Goal: Task Accomplishment & Management: Use online tool/utility

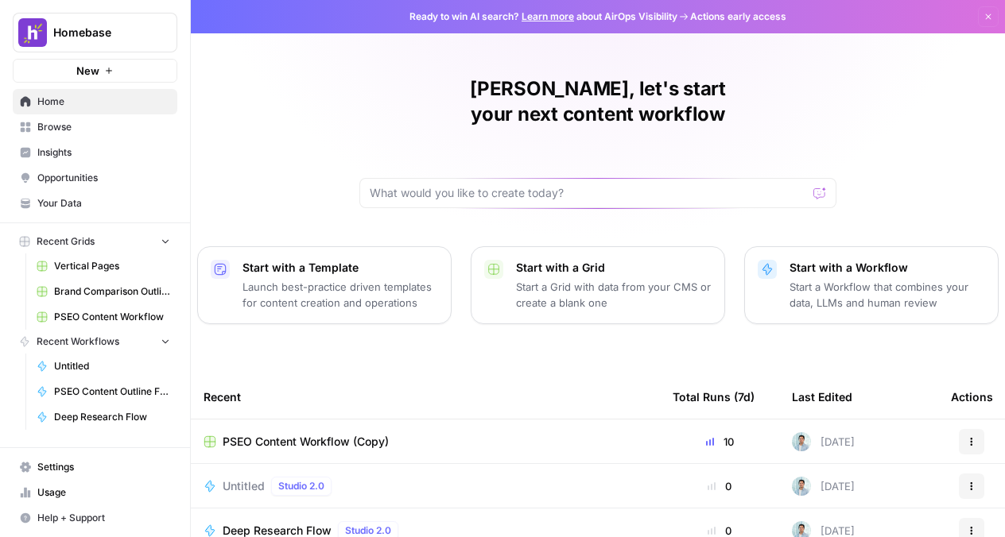
click at [263, 145] on div "Mark, let's start your next content workflow Start with a Template Launch best-…" at bounding box center [598, 378] width 814 height 757
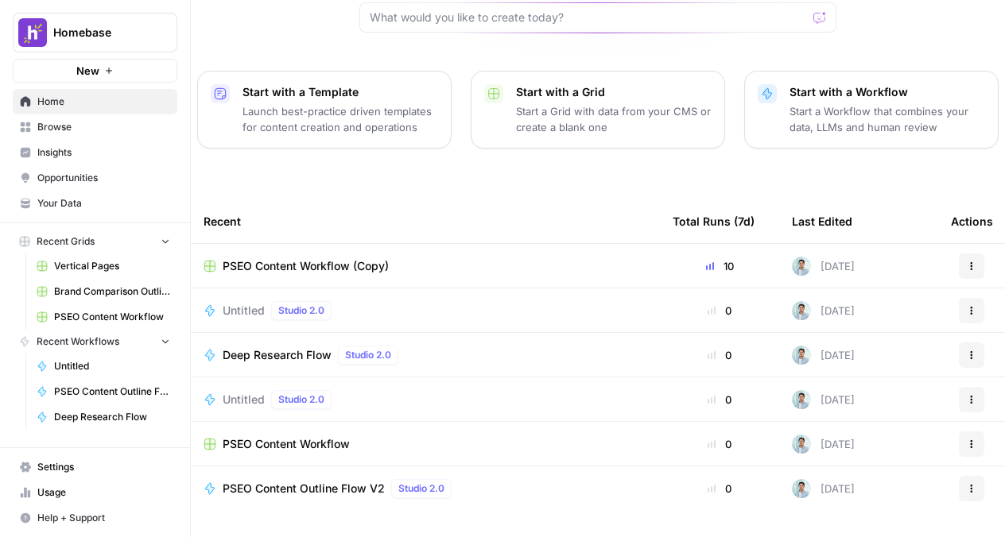
scroll to position [194, 0]
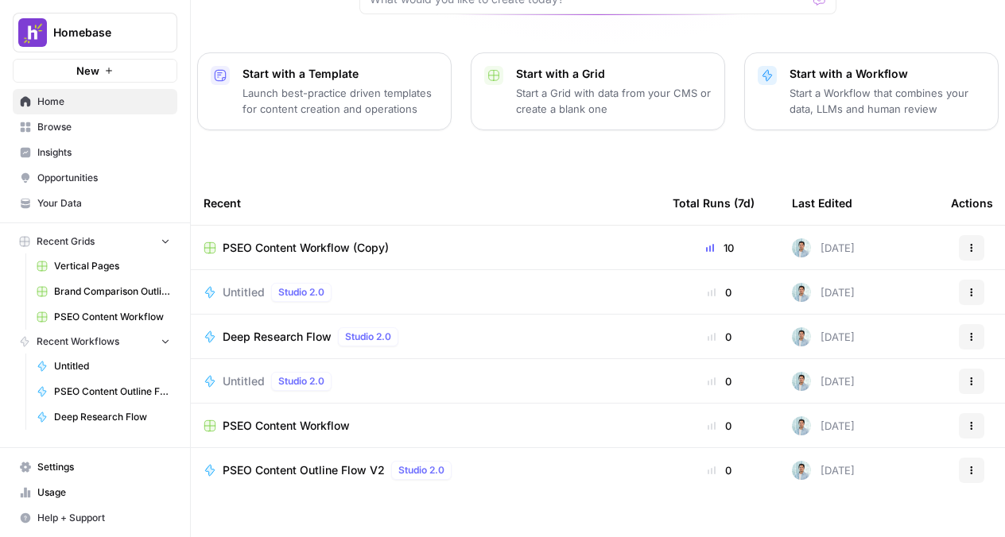
click at [353, 181] on div "Recent" at bounding box center [426, 203] width 444 height 44
click at [302, 240] on span "PSEO Content Workflow (Copy)" at bounding box center [306, 248] width 166 height 16
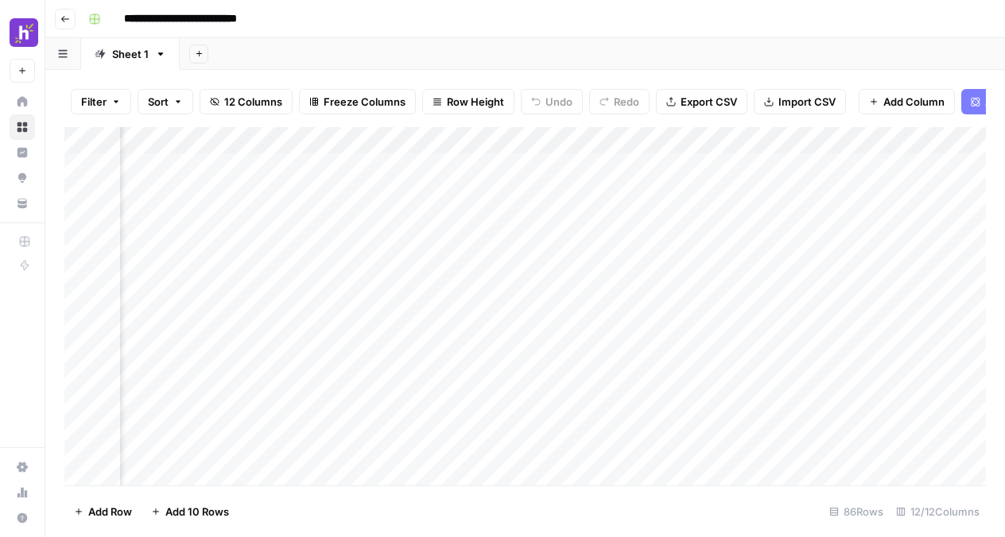
scroll to position [0, 167]
click at [555, 139] on div "Add Column" at bounding box center [524, 306] width 921 height 359
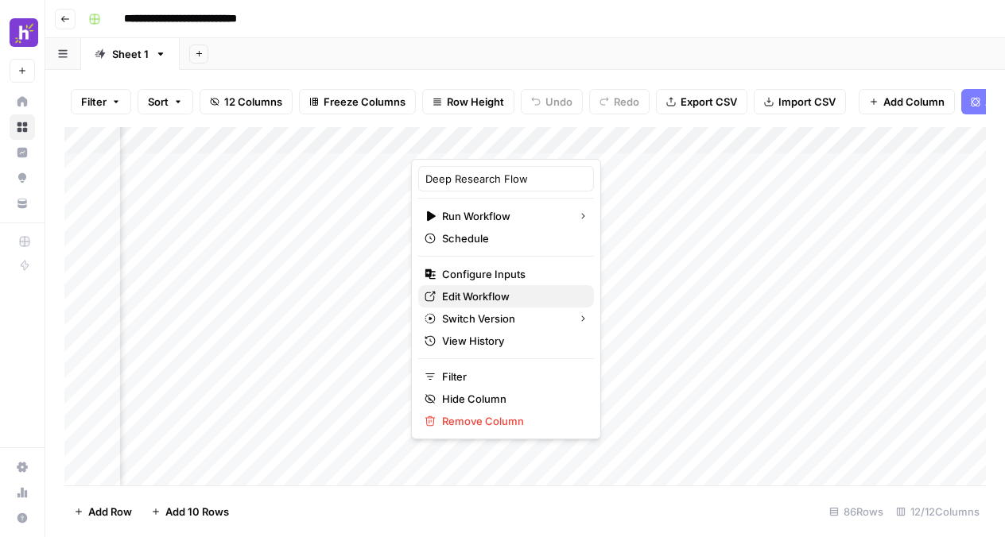
click at [493, 295] on span "Edit Workflow" at bounding box center [511, 297] width 139 height 16
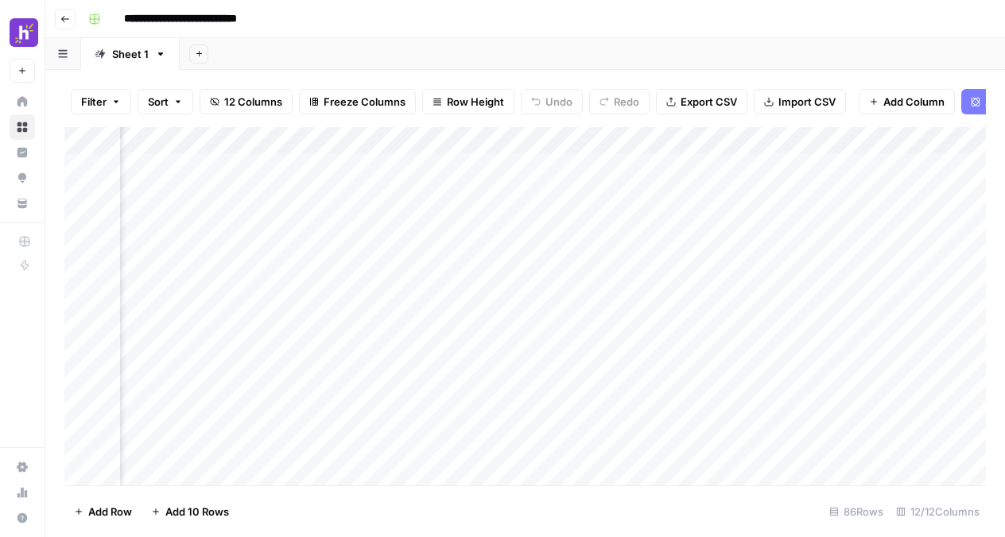
click at [552, 142] on div "Add Column" at bounding box center [524, 306] width 921 height 359
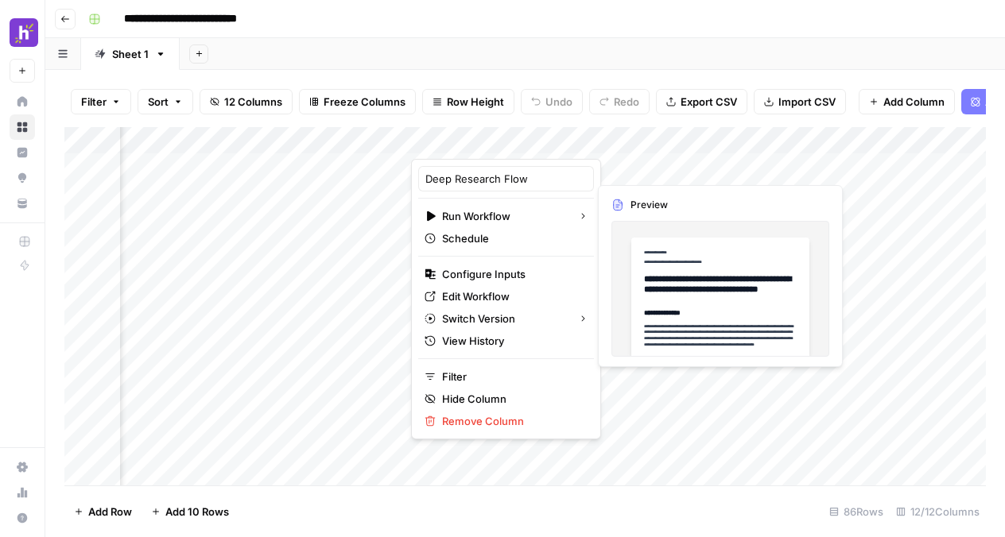
click at [615, 165] on div "Add Column" at bounding box center [524, 306] width 921 height 359
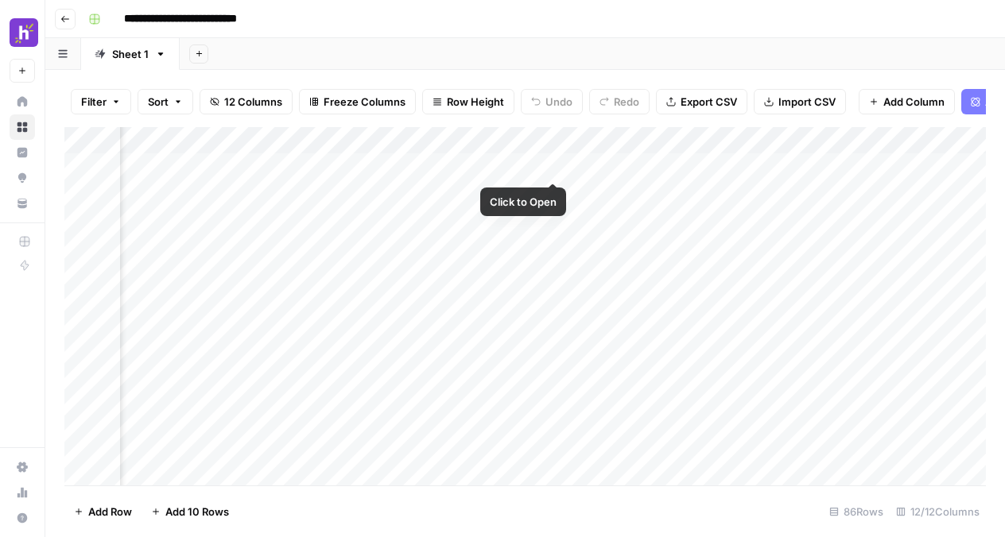
click at [551, 165] on div "Add Column" at bounding box center [524, 306] width 921 height 359
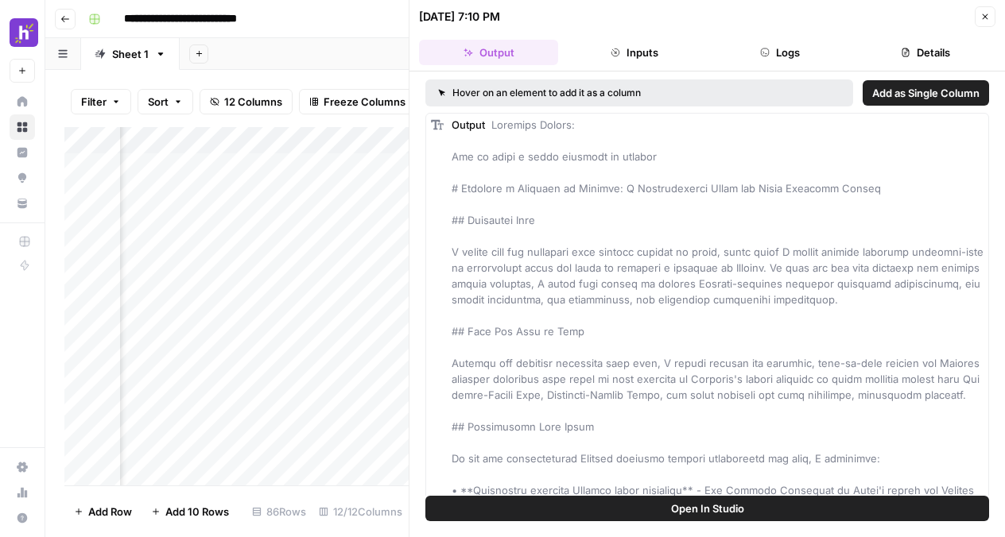
click at [658, 48] on button "Inputs" at bounding box center [633, 52] width 139 height 25
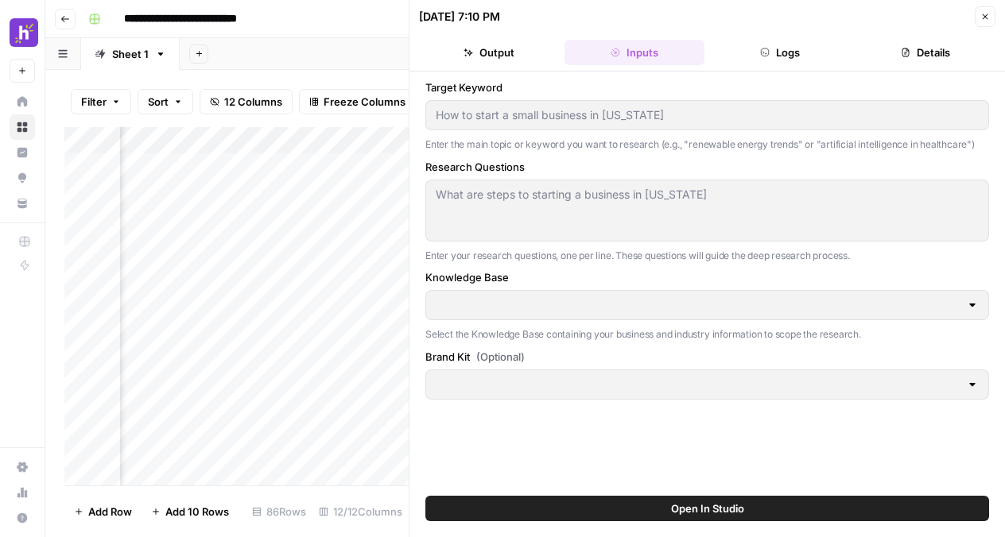
type input "Audience Information"
type input "Homebase PSEO"
click at [475, 61] on button "Output" at bounding box center [488, 52] width 139 height 25
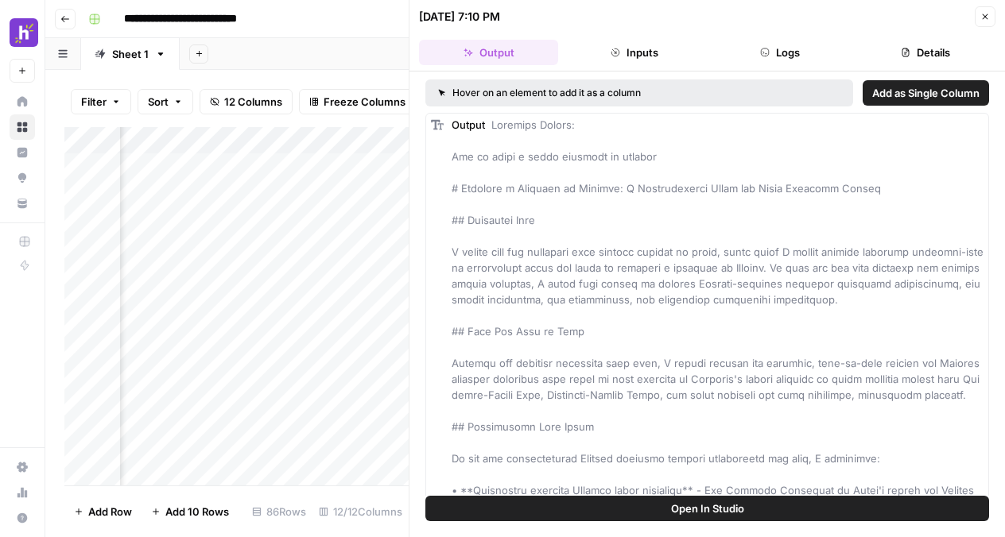
click at [754, 52] on button "Logs" at bounding box center [780, 52] width 139 height 25
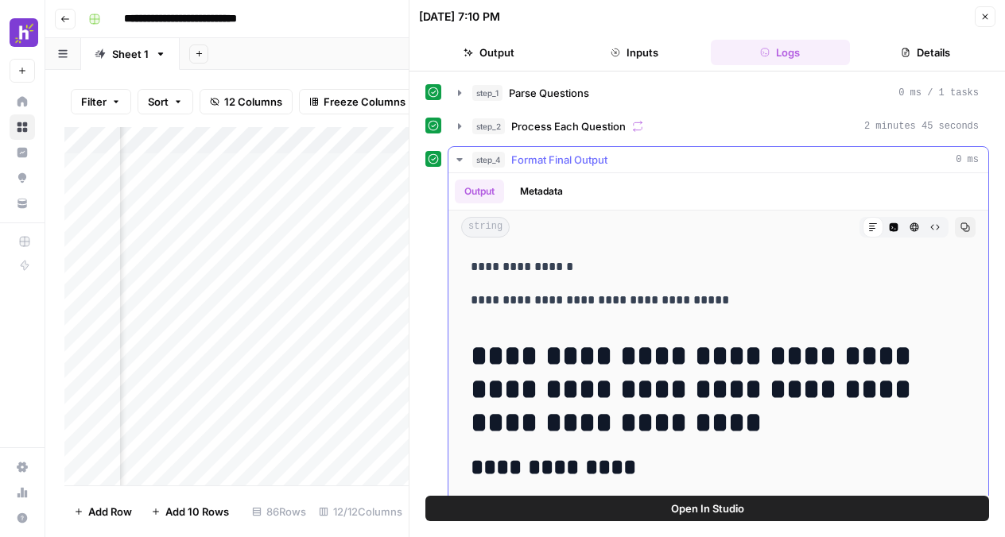
click at [453, 161] on icon "button" at bounding box center [459, 159] width 13 height 13
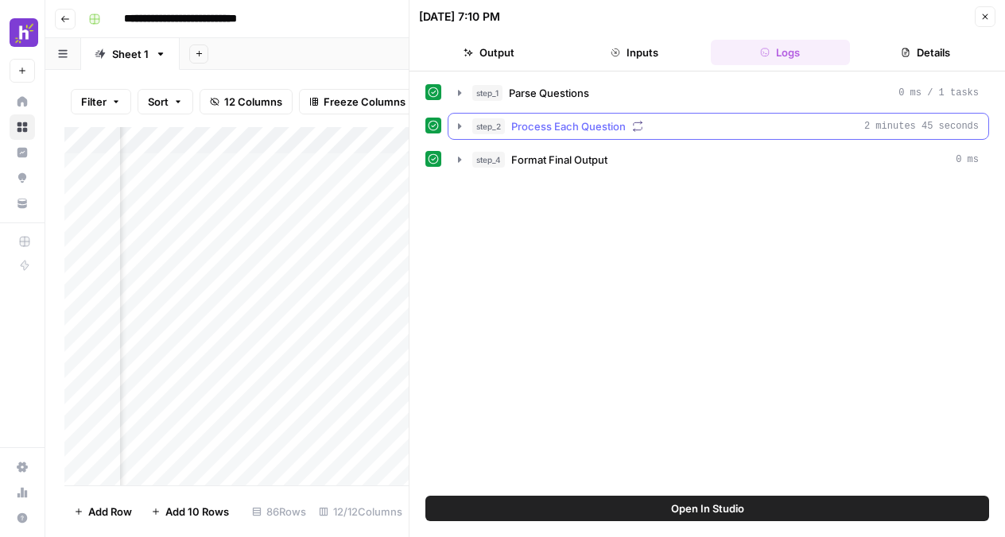
click at [461, 122] on icon "button" at bounding box center [459, 126] width 13 height 13
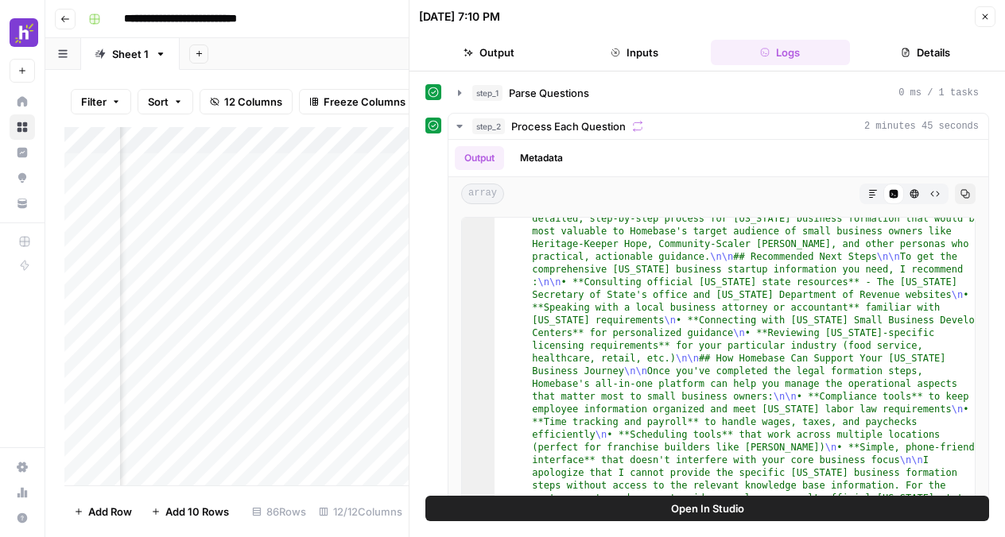
scroll to position [191, 0]
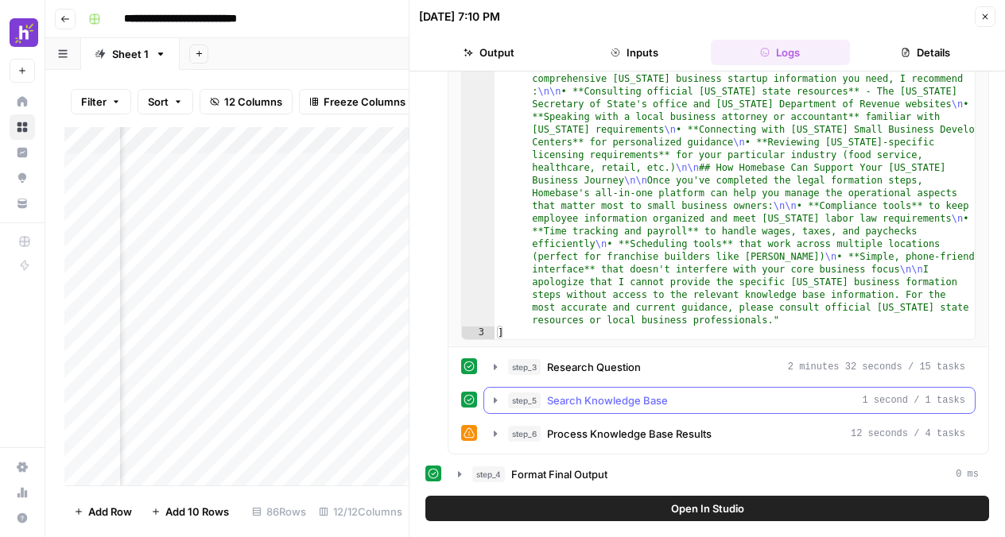
click at [494, 402] on icon "button" at bounding box center [495, 400] width 3 height 6
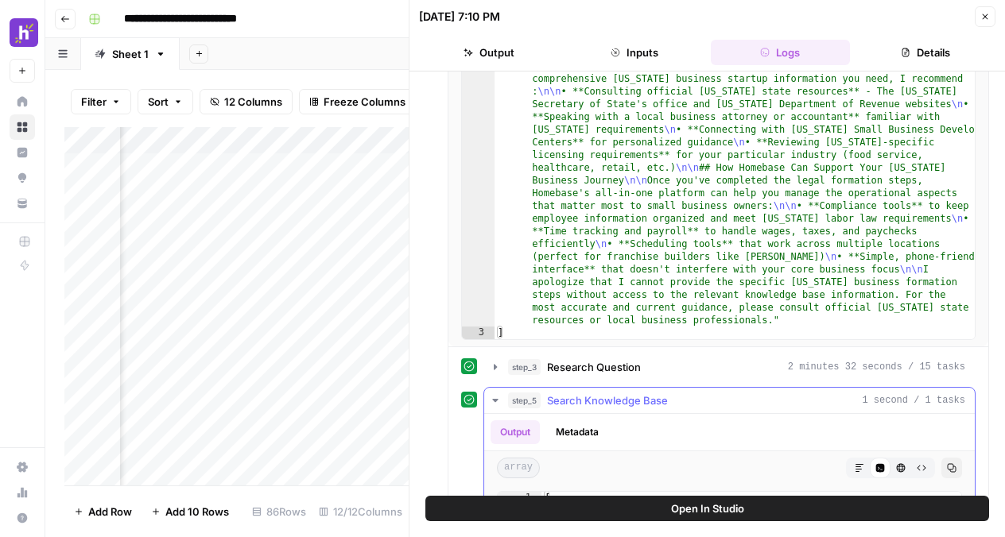
click at [494, 402] on icon "button" at bounding box center [495, 400] width 13 height 13
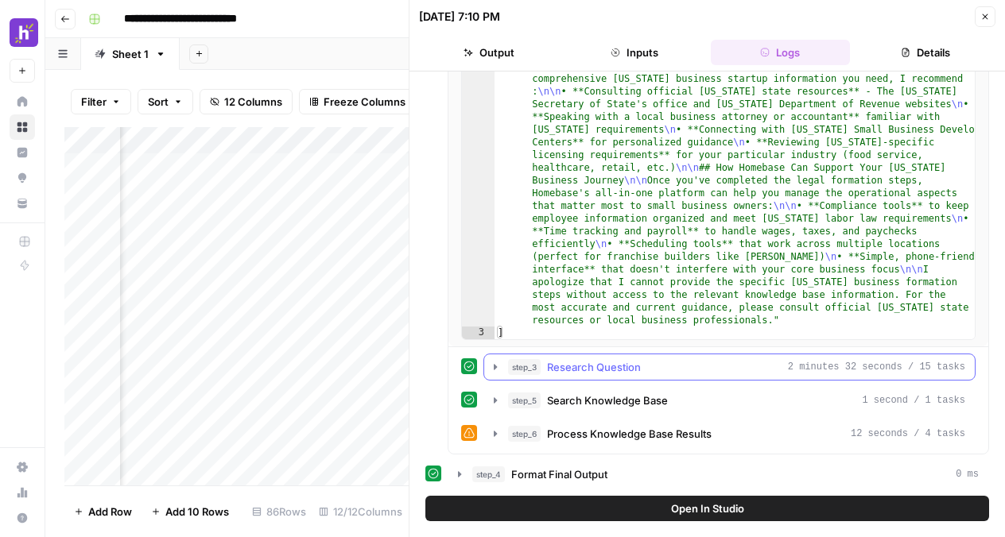
click at [498, 371] on icon "button" at bounding box center [495, 367] width 13 height 13
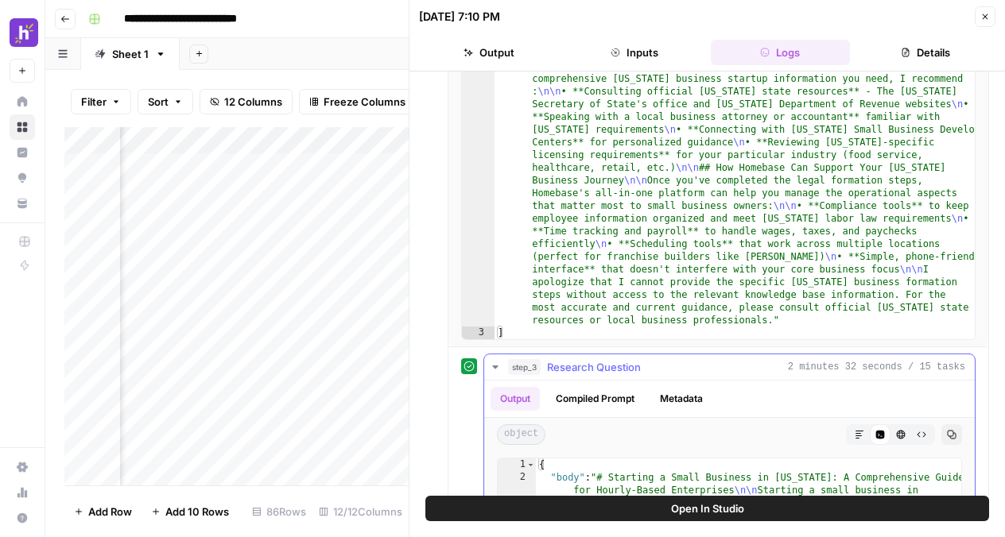
scroll to position [384, 0]
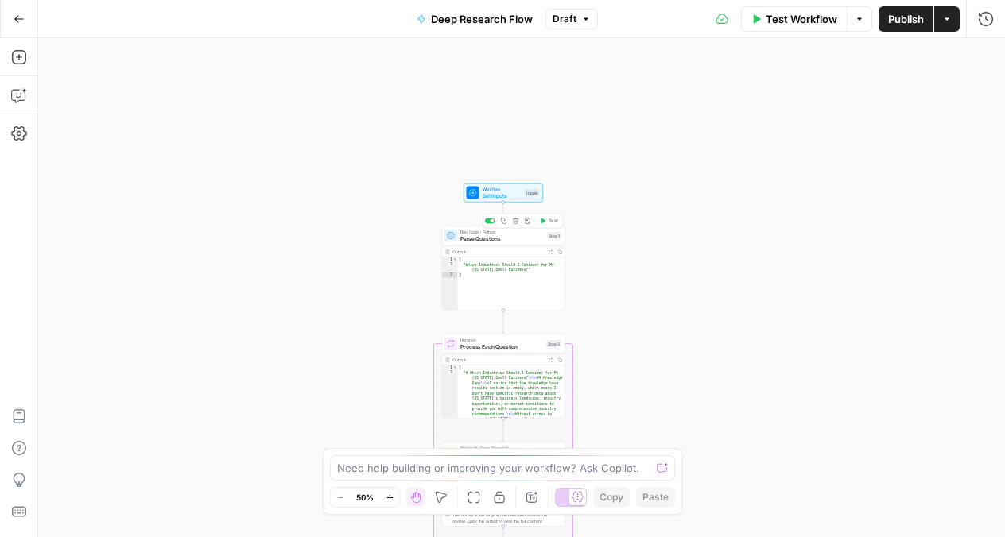
click at [525, 241] on span "Parse Questions" at bounding box center [501, 239] width 83 height 8
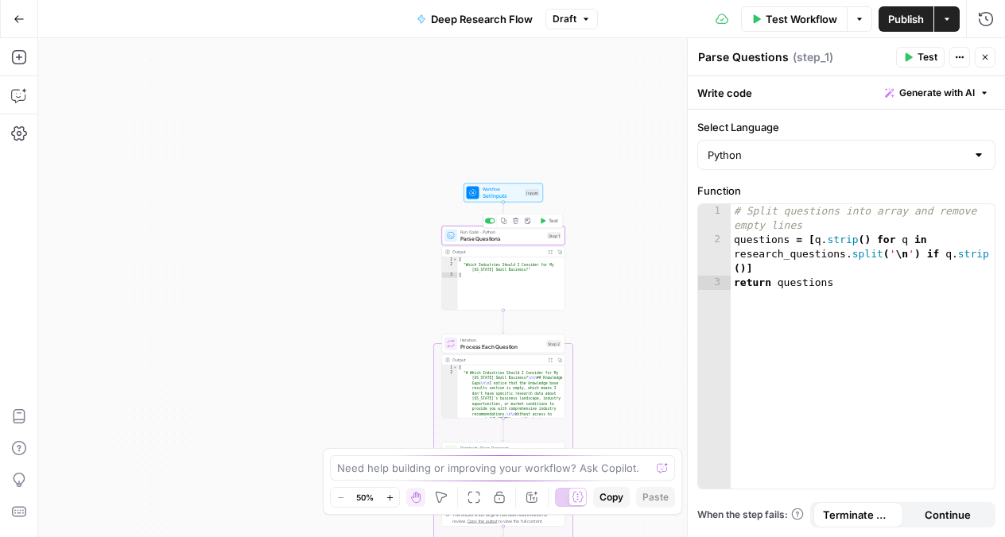
click at [500, 188] on span "Workflow" at bounding box center [503, 189] width 40 height 6
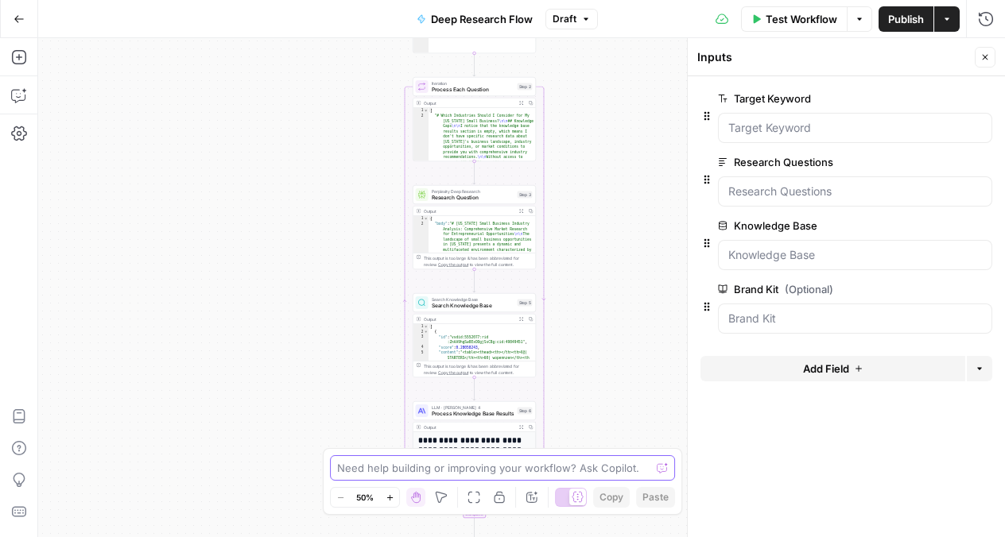
click at [419, 467] on textarea at bounding box center [493, 468] width 313 height 16
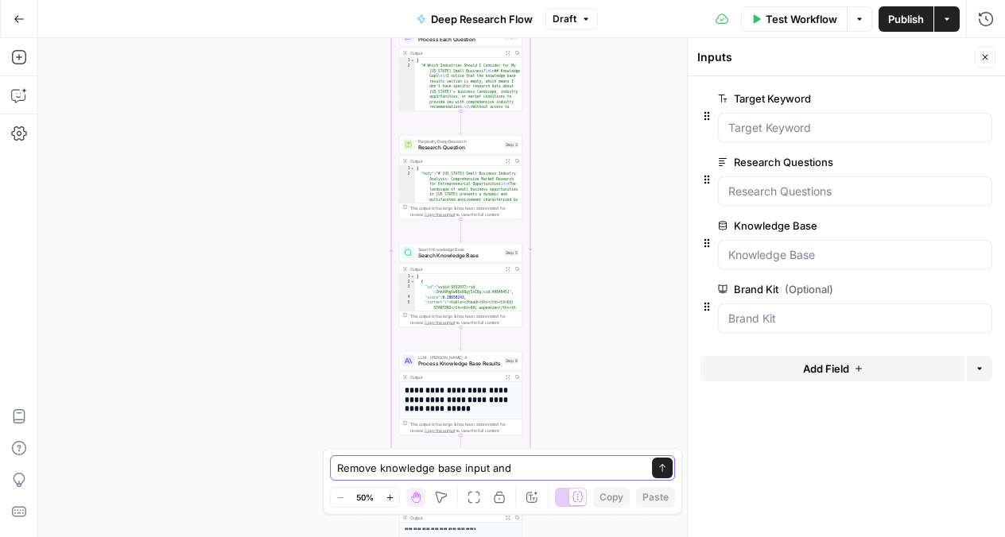
click at [540, 472] on textarea "Remove knowledge base input and" at bounding box center [486, 468] width 299 height 16
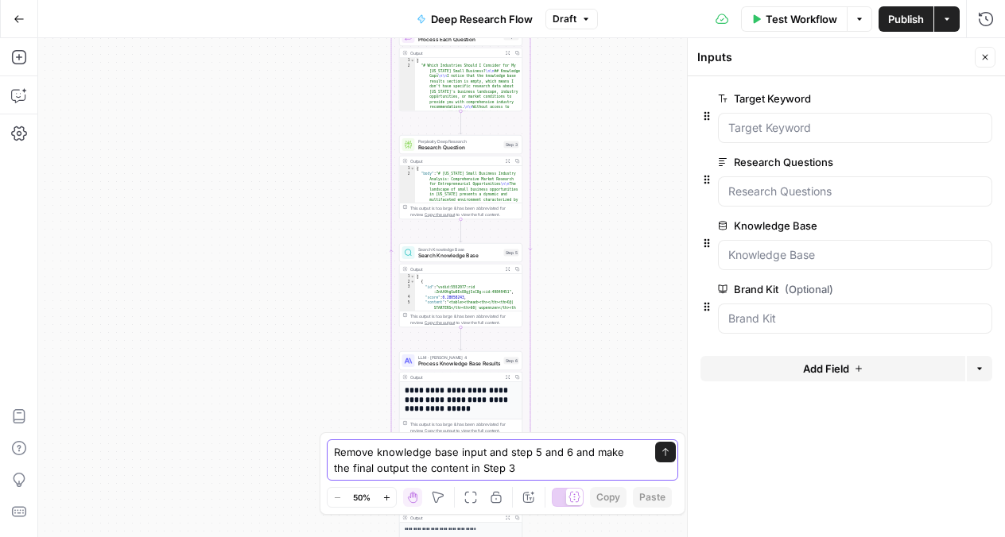
type textarea "Remove knowledge base input and step 5 and 6 and make the final output the cont…"
click at [670, 455] on button "Send" at bounding box center [665, 452] width 21 height 21
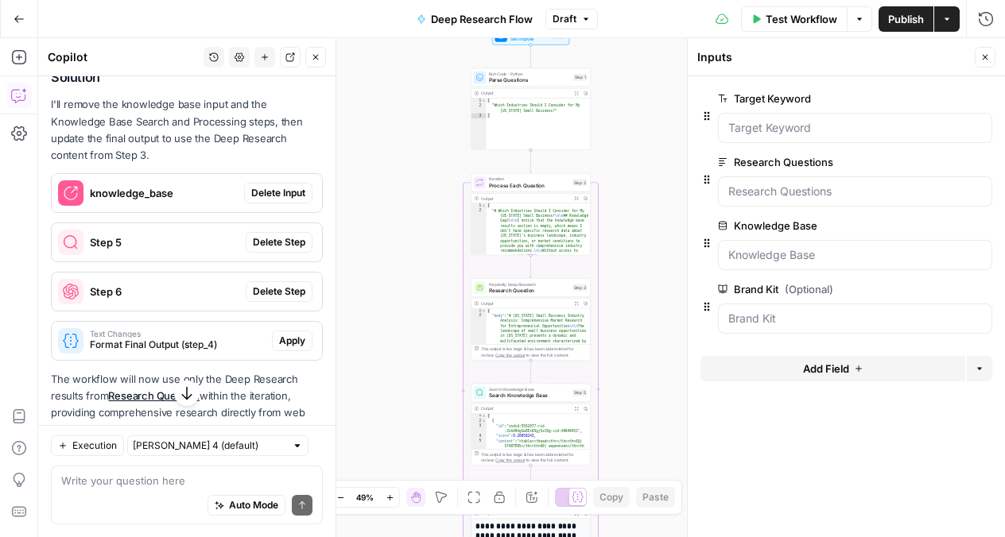
scroll to position [200, 0]
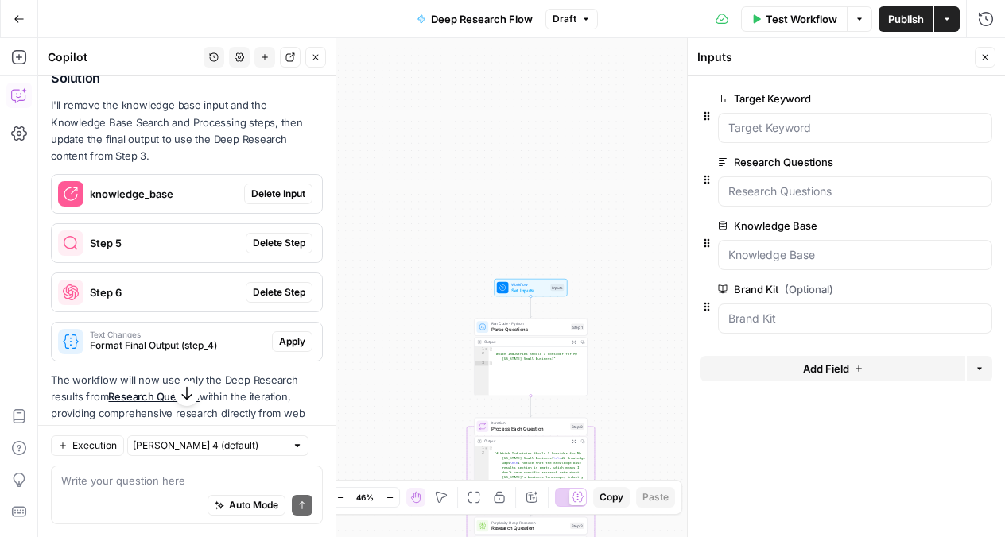
click at [299, 187] on span "Delete Input" at bounding box center [278, 194] width 54 height 14
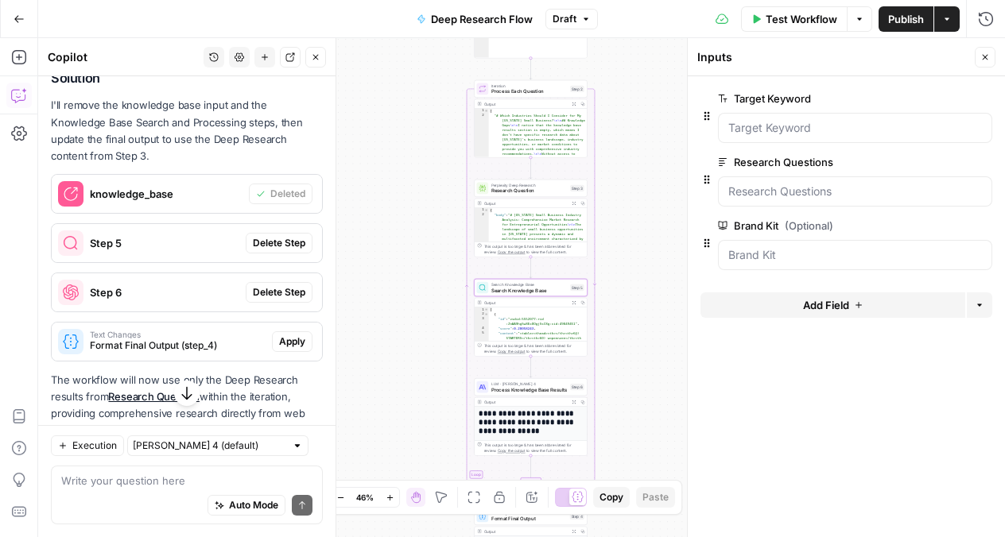
click at [273, 236] on span "Delete Step" at bounding box center [279, 243] width 52 height 14
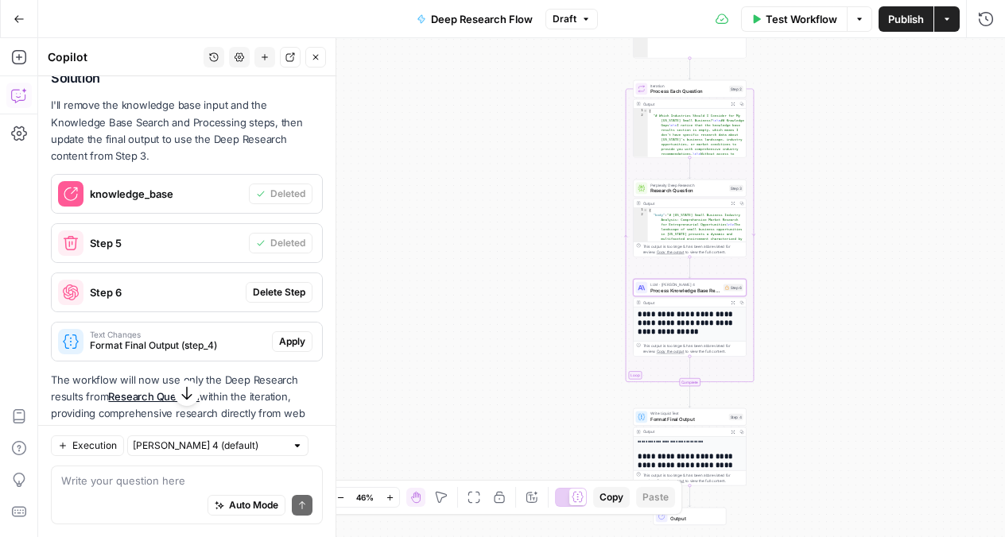
click at [269, 285] on span "Delete Step" at bounding box center [279, 292] width 52 height 14
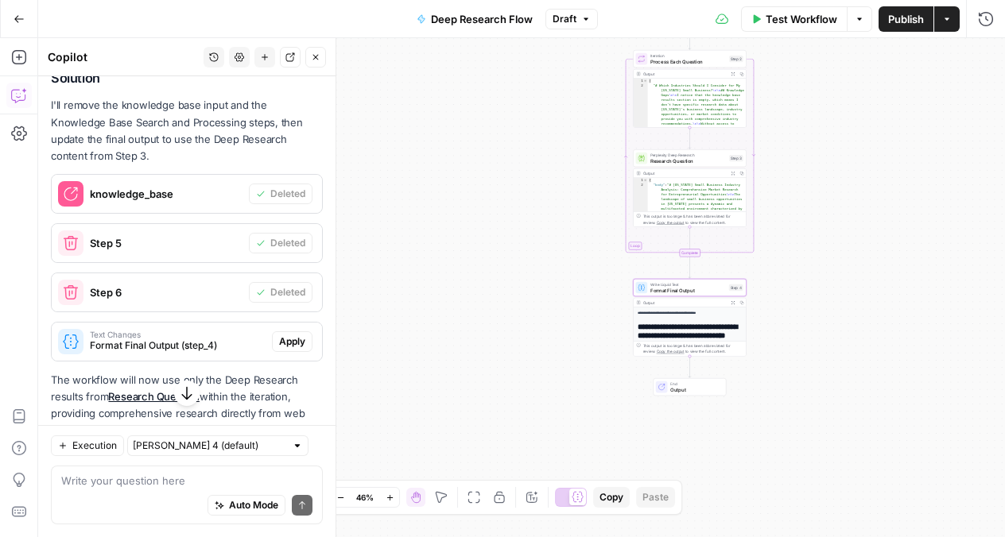
click at [286, 335] on span "Apply" at bounding box center [292, 342] width 26 height 14
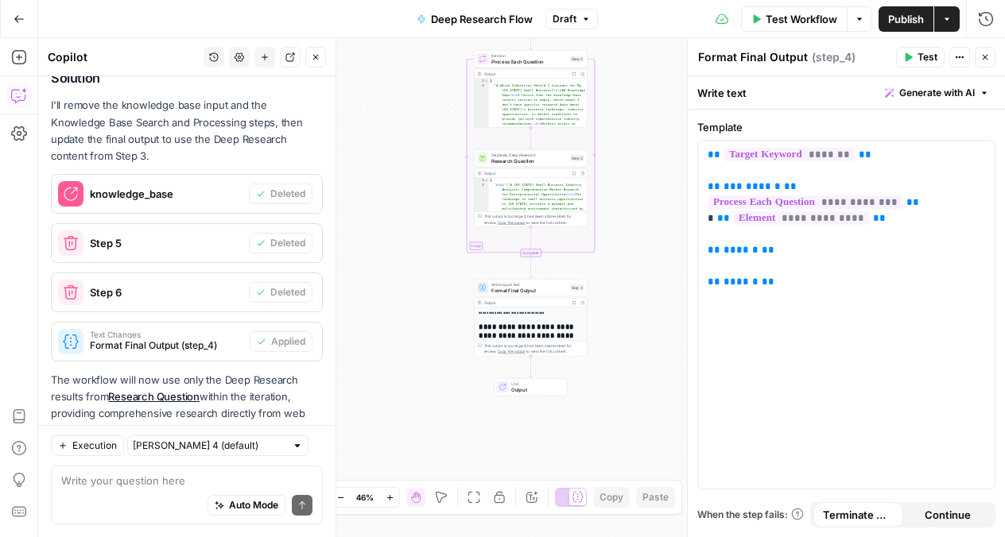
scroll to position [310, 0]
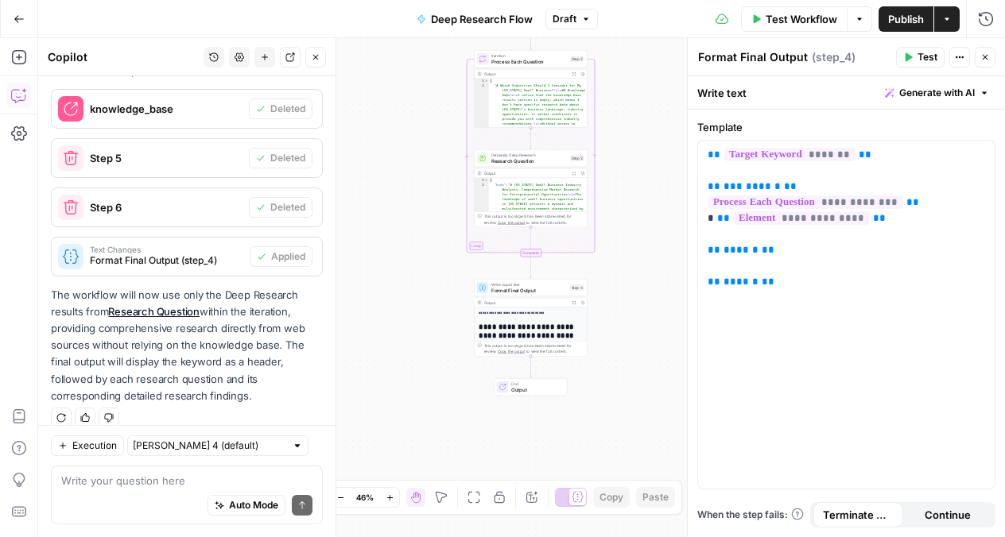
click at [814, 23] on span "Test Workflow" at bounding box center [802, 19] width 72 height 16
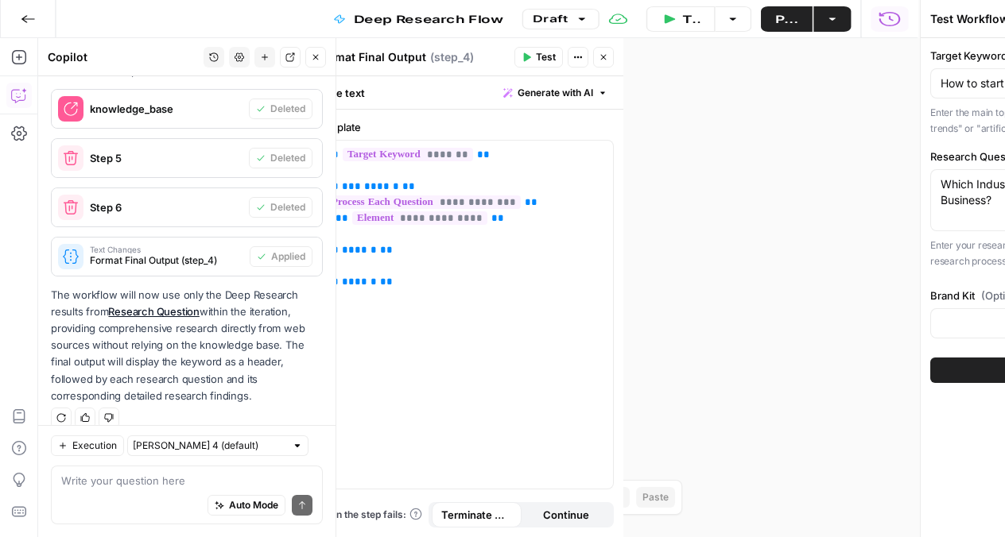
type input "Homebase PSEO"
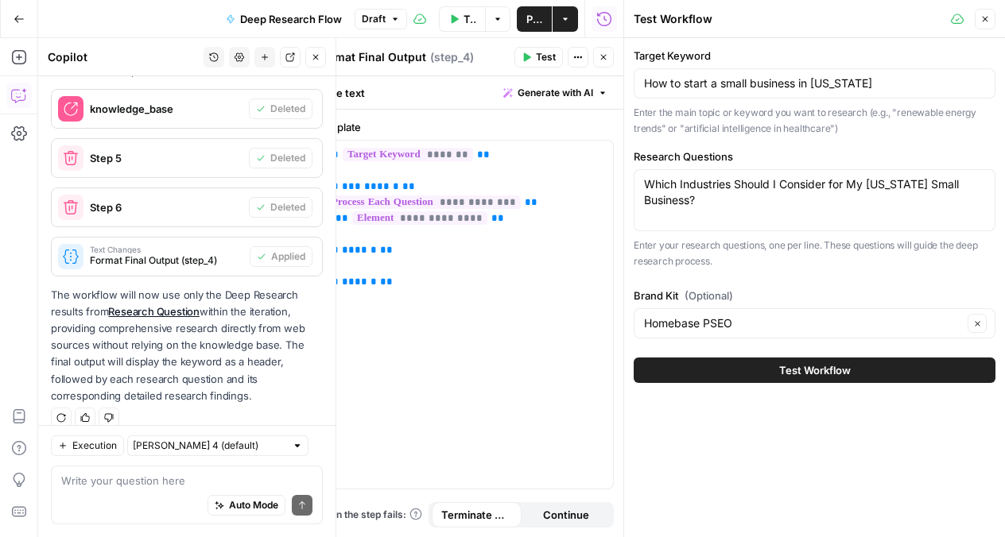
click at [759, 208] on div "Which Industries Should I Consider for My [US_STATE] Small Business? Which Indu…" at bounding box center [815, 200] width 362 height 62
click at [832, 204] on textarea "Which Industries Should I Consider for My [US_STATE] Small Business?" at bounding box center [814, 192] width 341 height 32
click at [774, 373] on button "Test Workflow" at bounding box center [815, 370] width 362 height 25
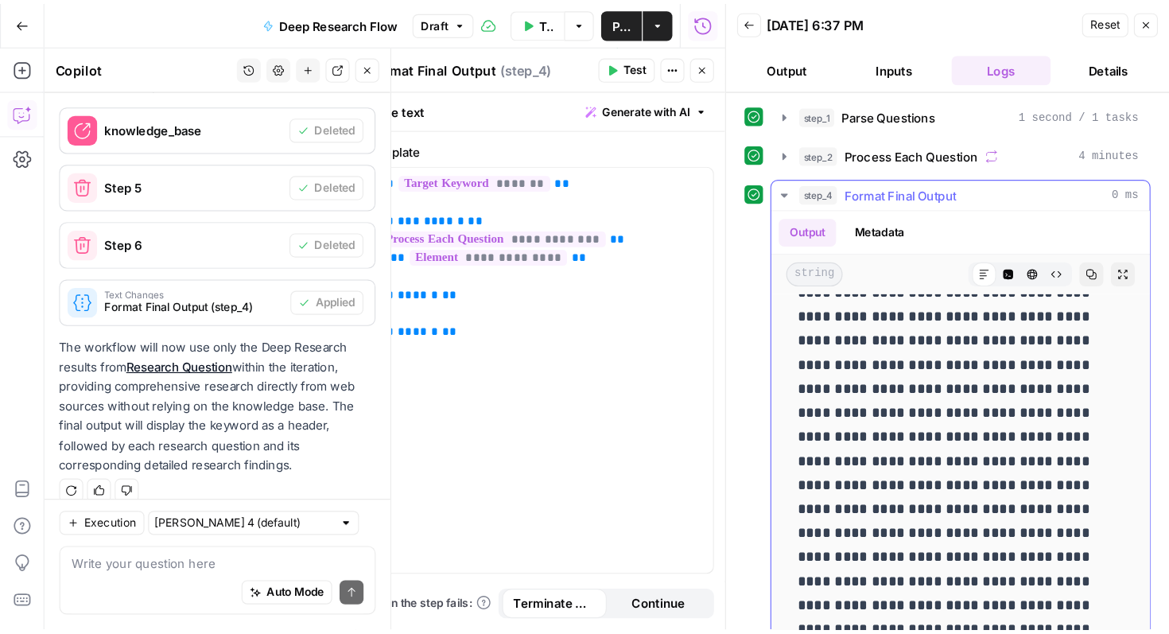
scroll to position [22143, 0]
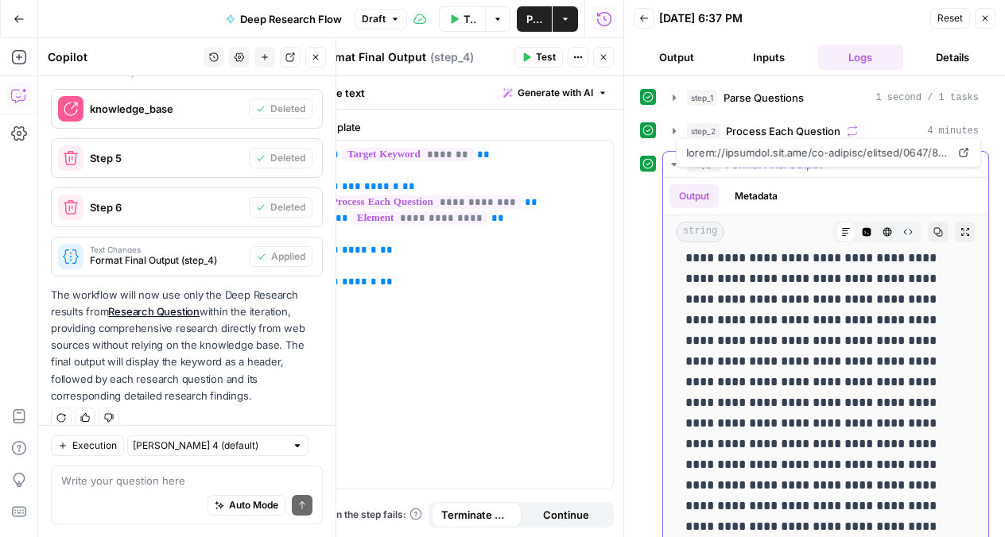
click at [672, 171] on button "step_4 Format Final Output 0 ms" at bounding box center [825, 164] width 325 height 25
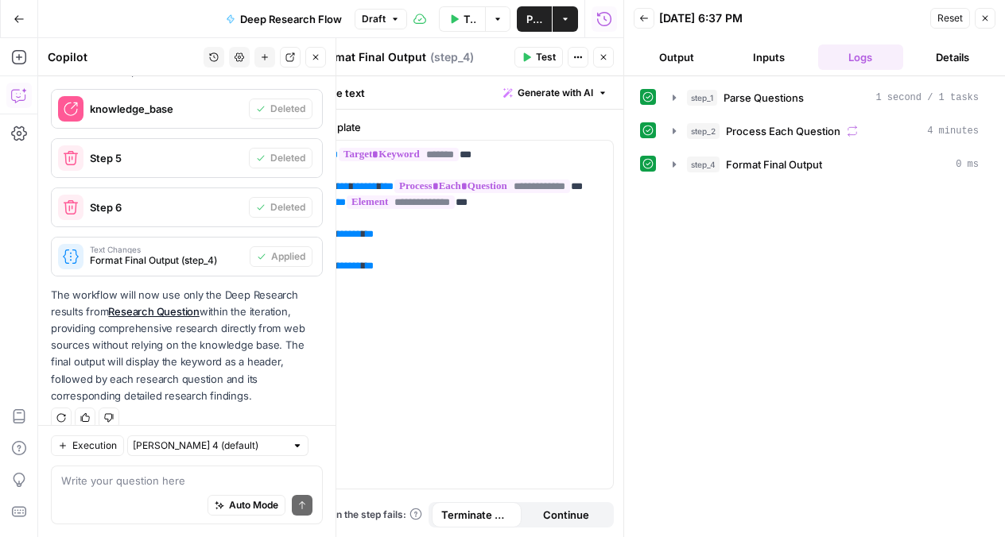
drag, startPoint x: 24, startPoint y: 13, endPoint x: 161, endPoint y: 44, distance: 140.2
click at [161, 44] on body "Homebase New Home Browse Insights Opportunities Your Data Recent Grids Vertical…" at bounding box center [502, 268] width 1005 height 537
click at [529, 26] on button "Publish" at bounding box center [534, 18] width 35 height 25
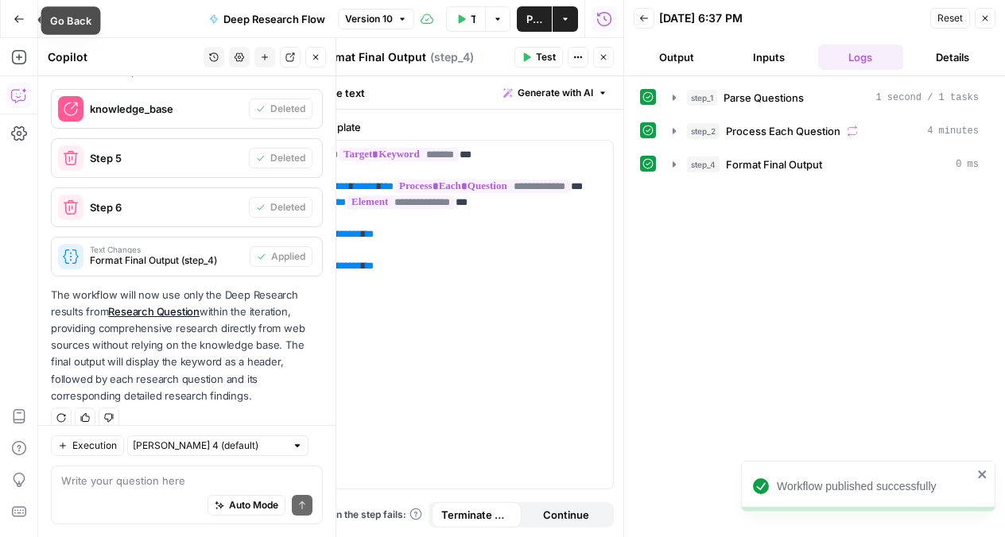
click at [23, 17] on icon "button" at bounding box center [19, 19] width 11 height 11
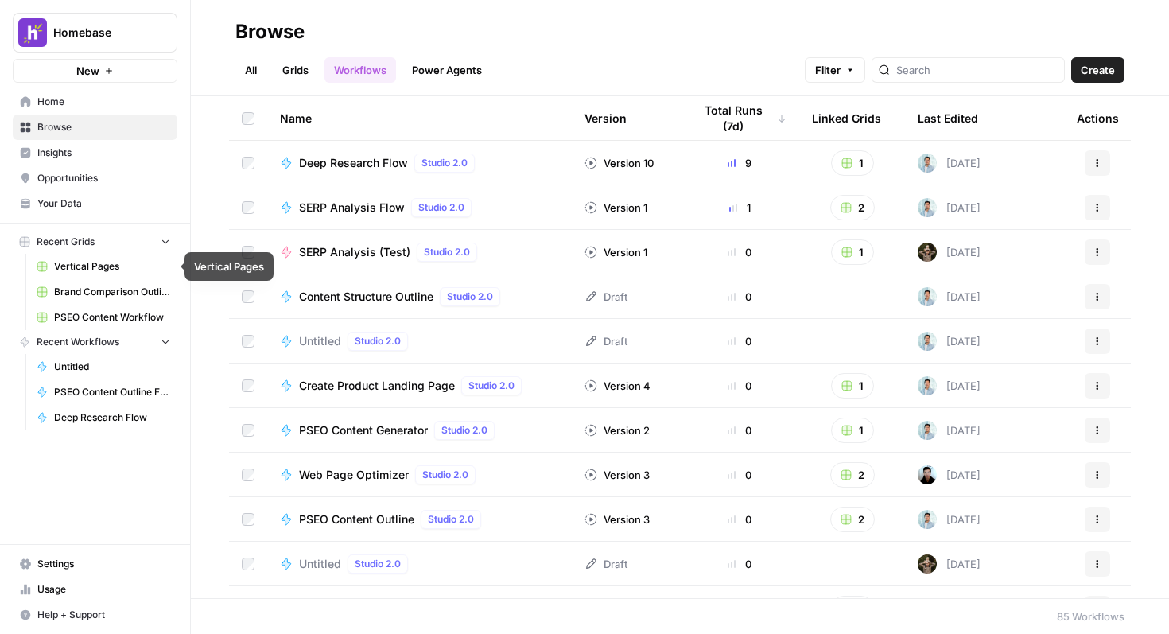
click at [116, 295] on span "Brand Comparison Outline Generator" at bounding box center [112, 292] width 116 height 14
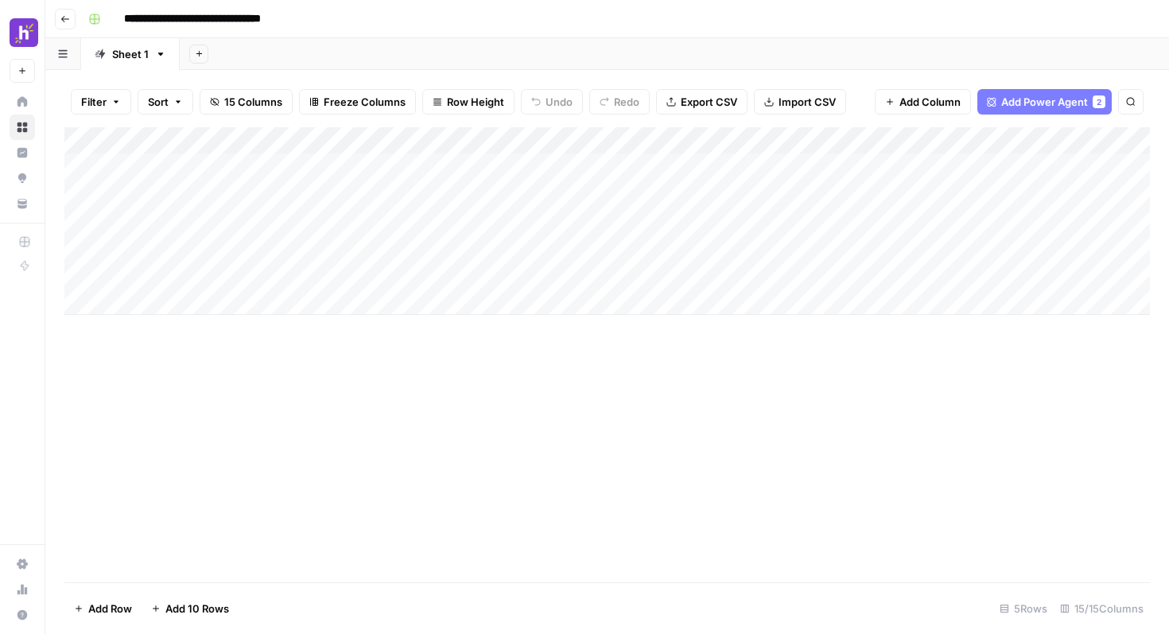
click at [63, 11] on button "Go back" at bounding box center [65, 19] width 21 height 21
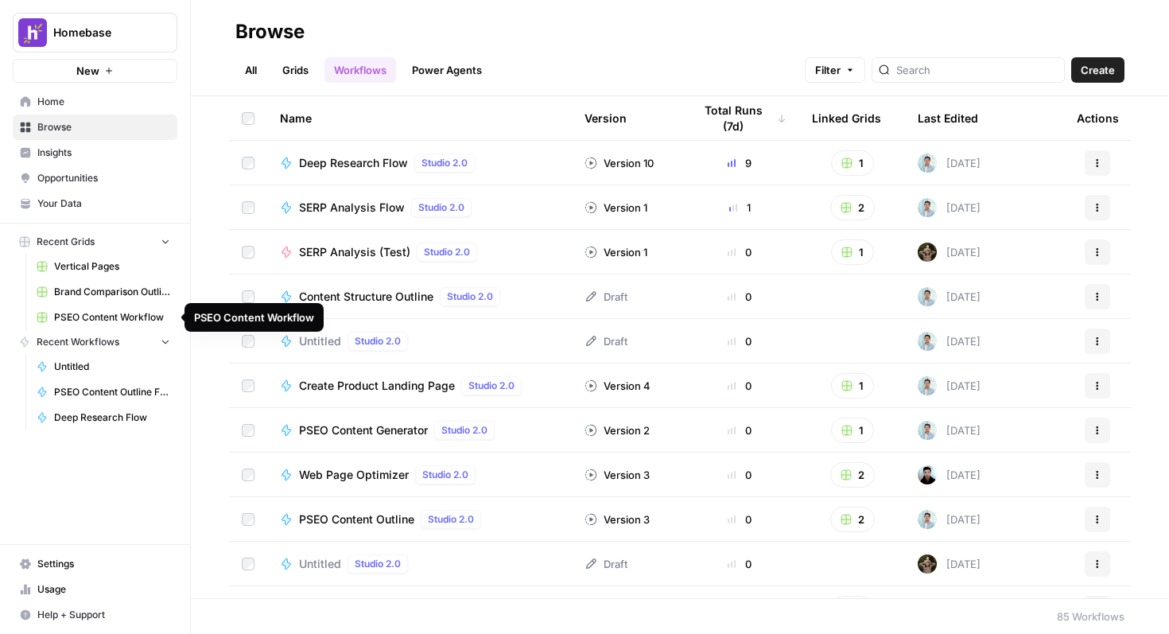
click at [83, 313] on span "PSEO Content Workflow" at bounding box center [112, 317] width 116 height 14
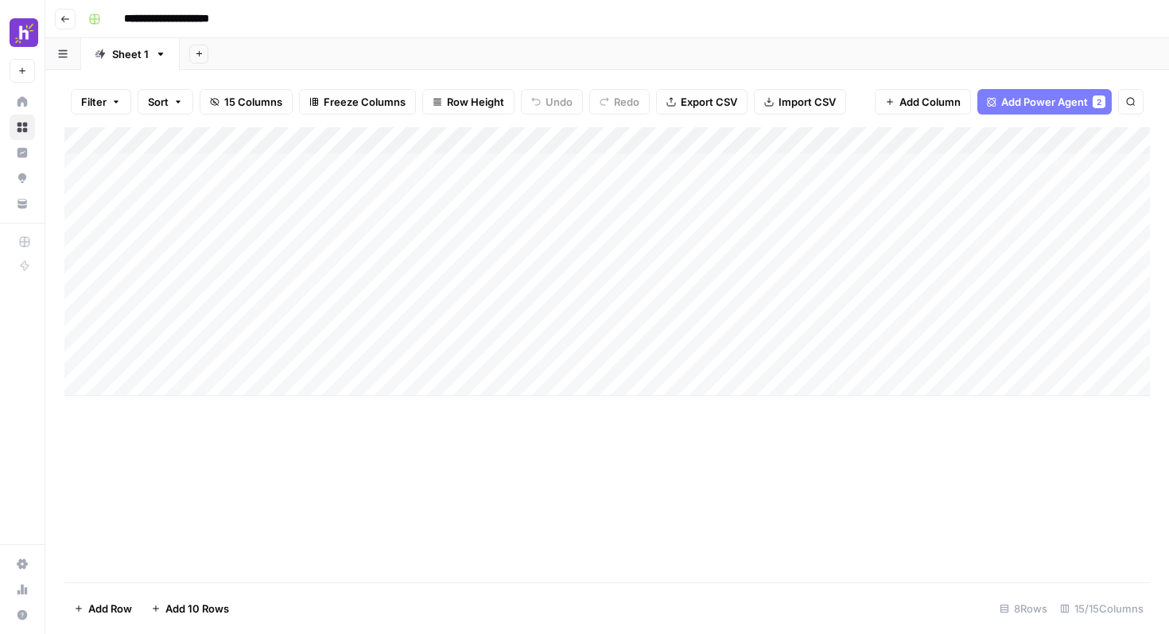
click at [61, 15] on icon "button" at bounding box center [65, 19] width 10 height 10
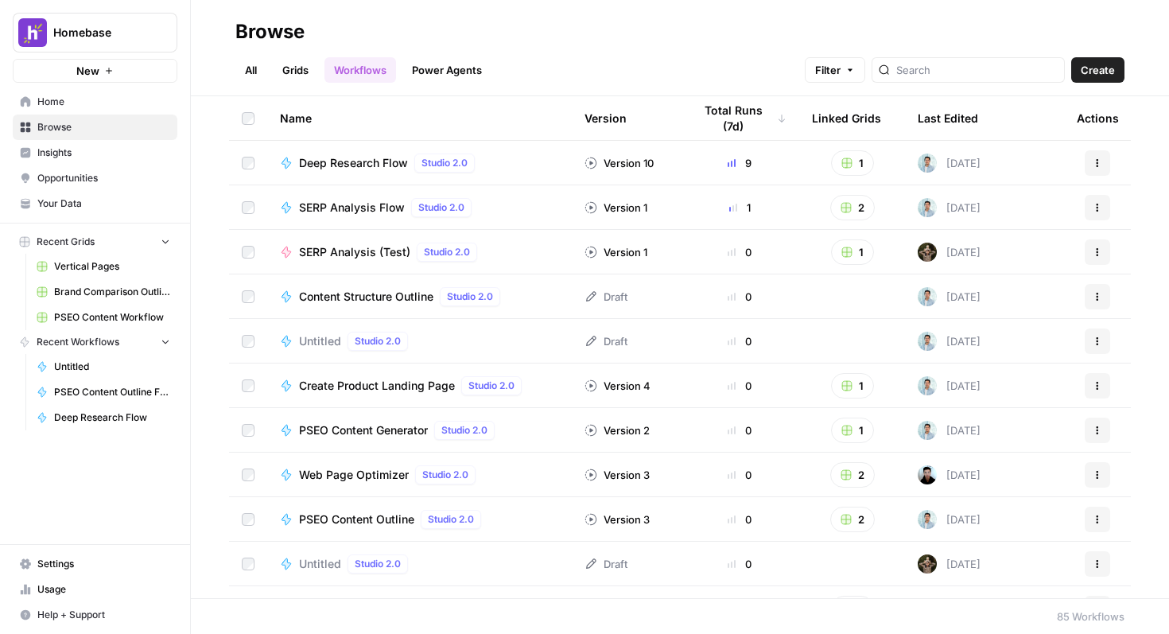
click at [163, 250] on button "Recent Grids" at bounding box center [95, 242] width 165 height 24
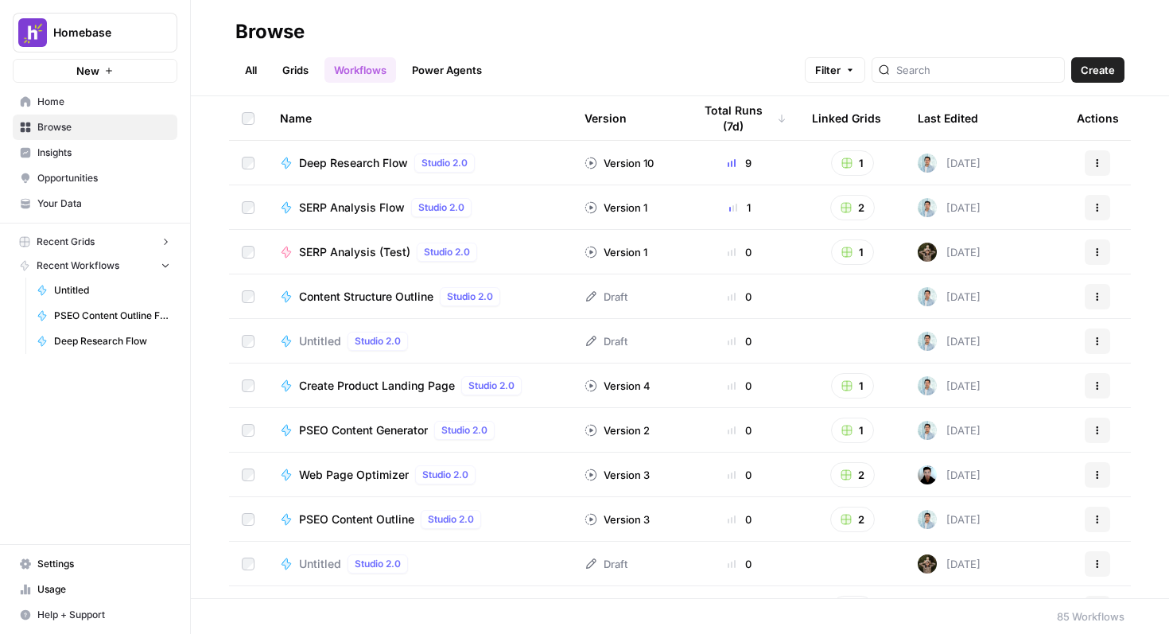
click at [163, 250] on button "Recent Grids" at bounding box center [95, 242] width 165 height 24
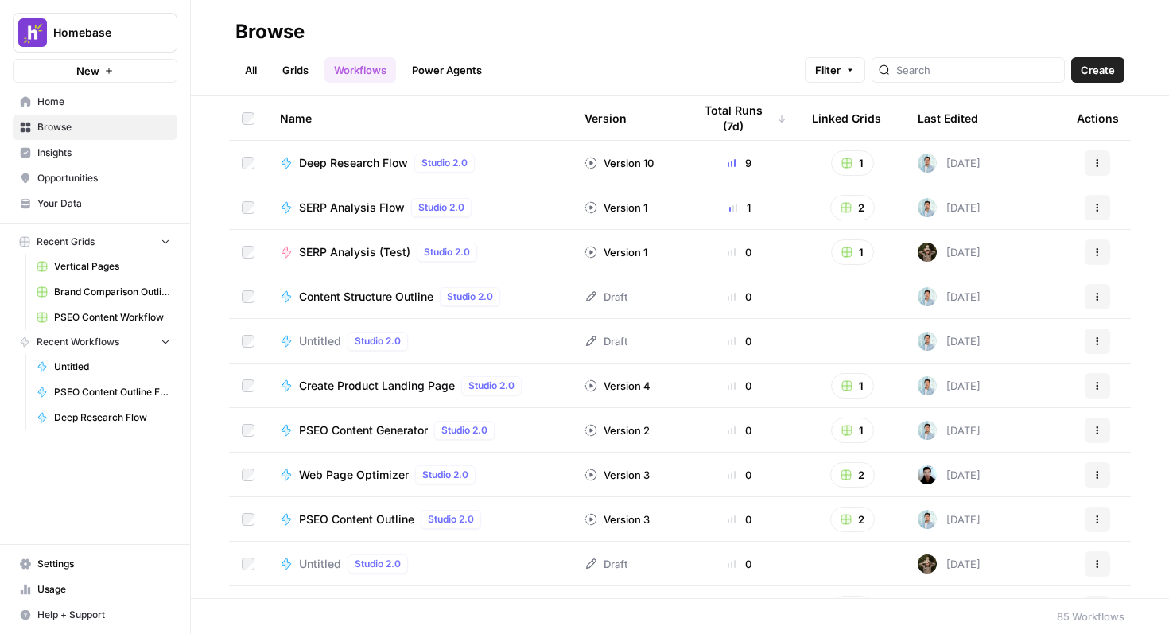
click at [95, 103] on span "Home" at bounding box center [103, 102] width 133 height 14
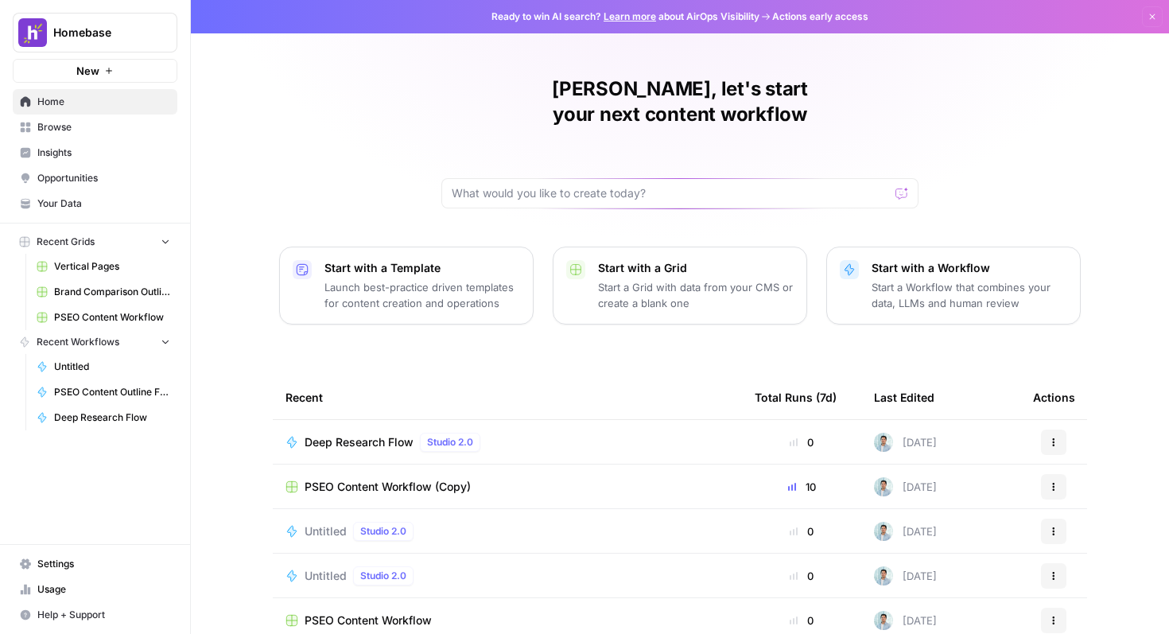
click at [438, 479] on span "PSEO Content Workflow (Copy)" at bounding box center [387, 487] width 166 height 16
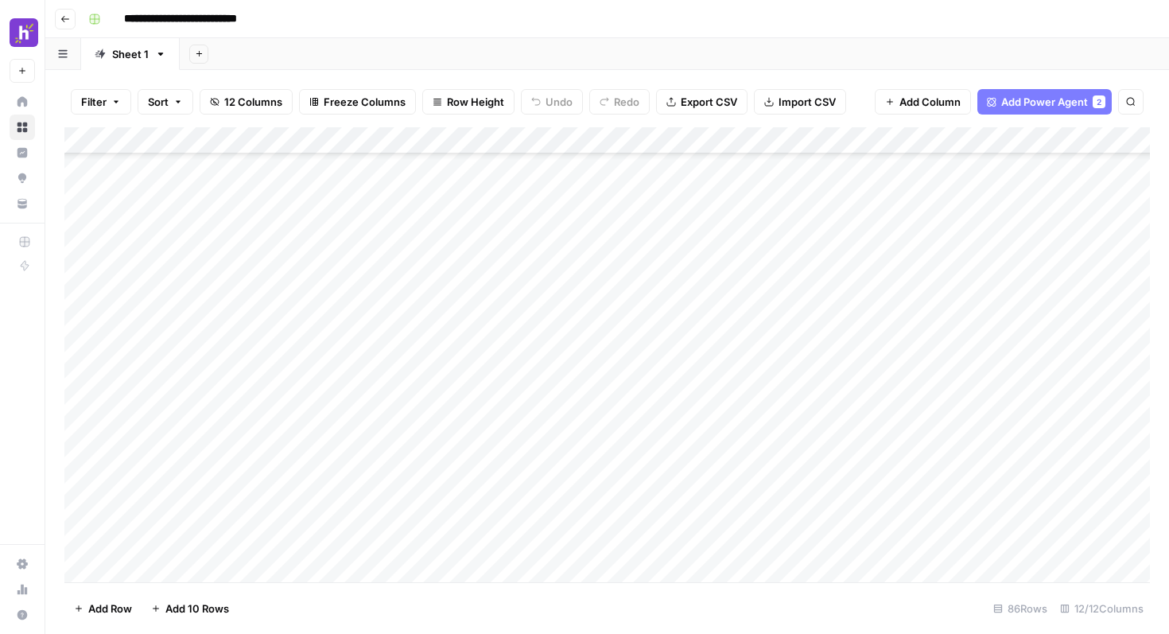
scroll to position [1000, 0]
click at [740, 277] on div "Add Column" at bounding box center [606, 354] width 1085 height 455
click at [741, 302] on div "Add Column" at bounding box center [606, 354] width 1085 height 455
click at [741, 331] on div "Add Column" at bounding box center [606, 354] width 1085 height 455
click at [739, 355] on div "Add Column" at bounding box center [606, 354] width 1085 height 455
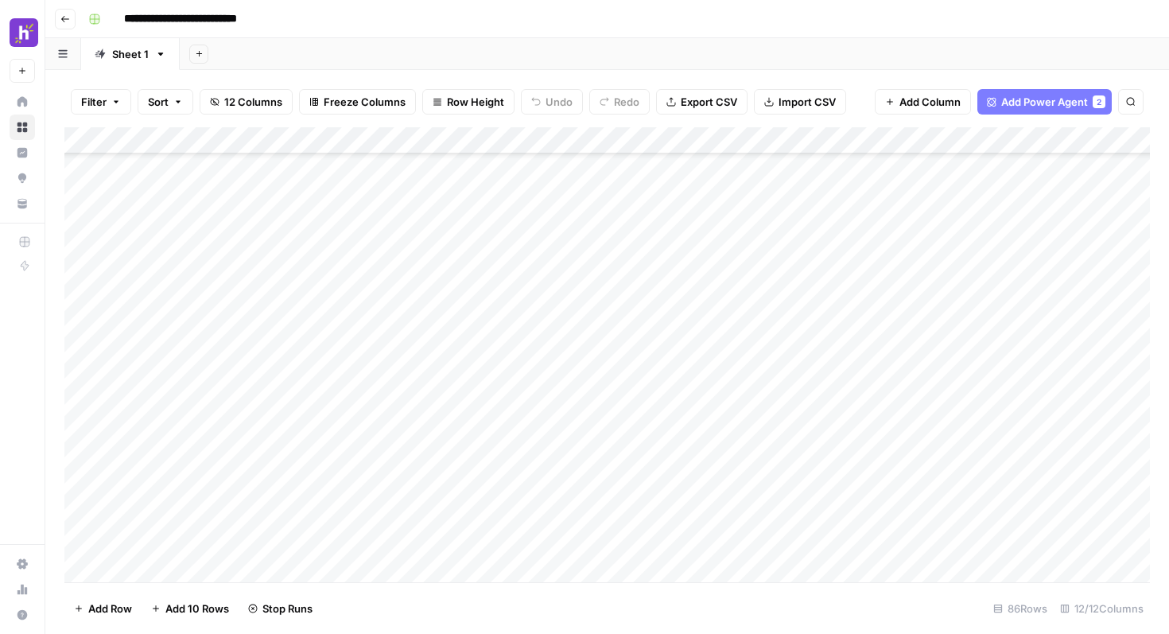
click at [720, 139] on div "Add Column" at bounding box center [606, 354] width 1085 height 455
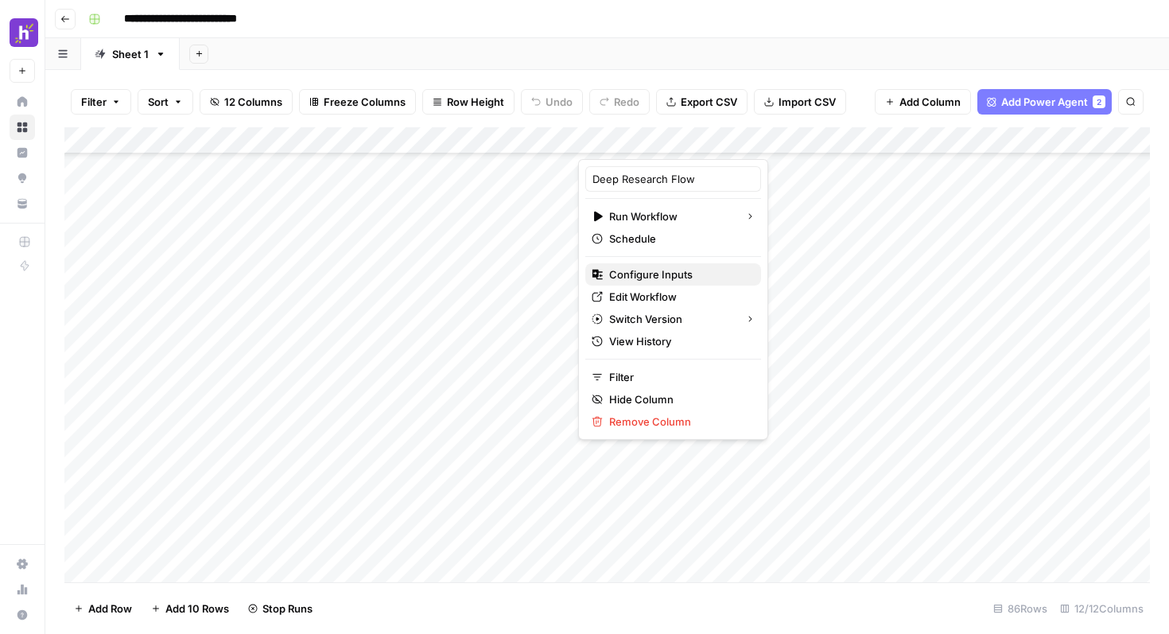
click at [653, 270] on span "Configure Inputs" at bounding box center [678, 274] width 139 height 16
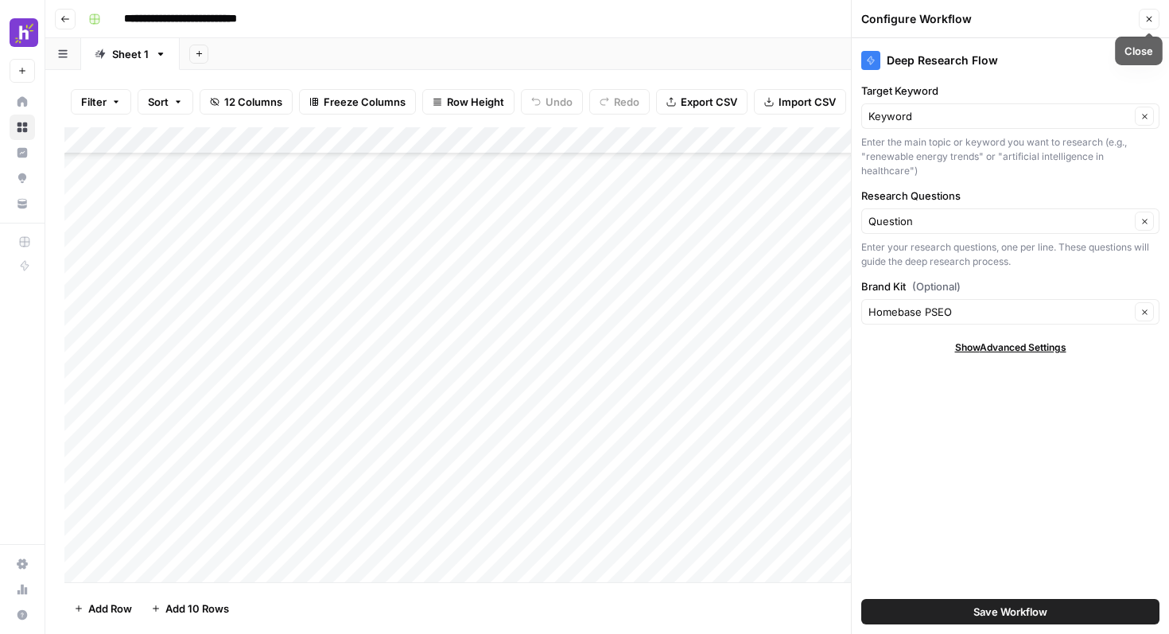
click at [1004, 21] on icon "button" at bounding box center [1149, 19] width 10 height 10
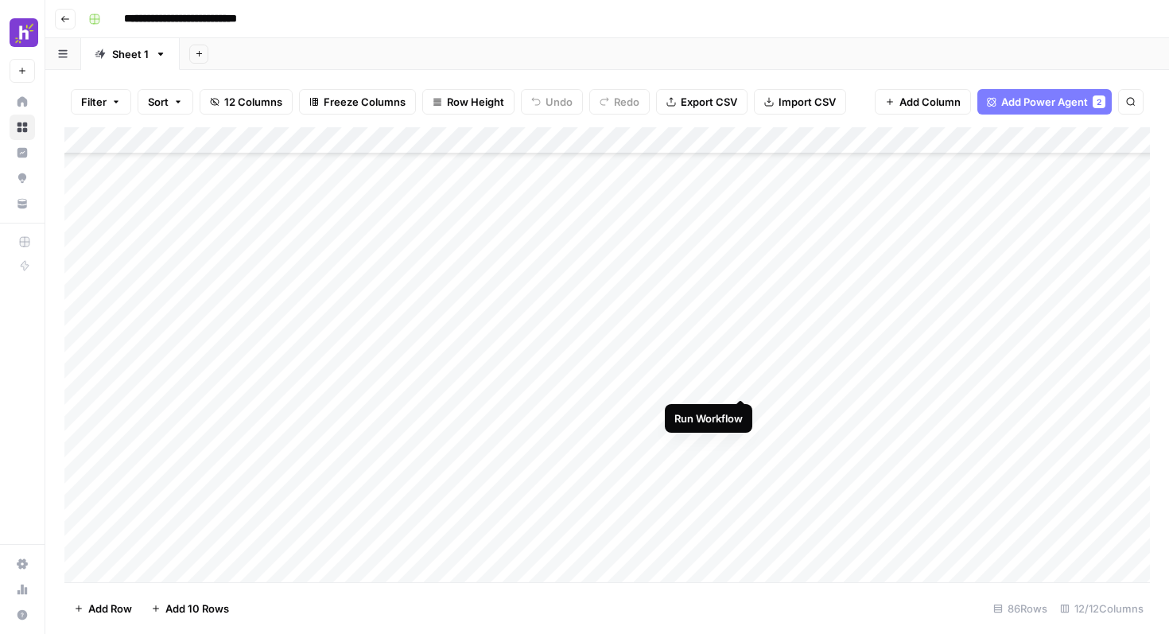
click at [741, 386] on div "Add Column" at bounding box center [606, 354] width 1085 height 455
click at [741, 411] on div "Add Column" at bounding box center [606, 354] width 1085 height 455
click at [744, 437] on div "Add Column" at bounding box center [606, 354] width 1085 height 455
click at [744, 464] on div "Add Column" at bounding box center [606, 354] width 1085 height 455
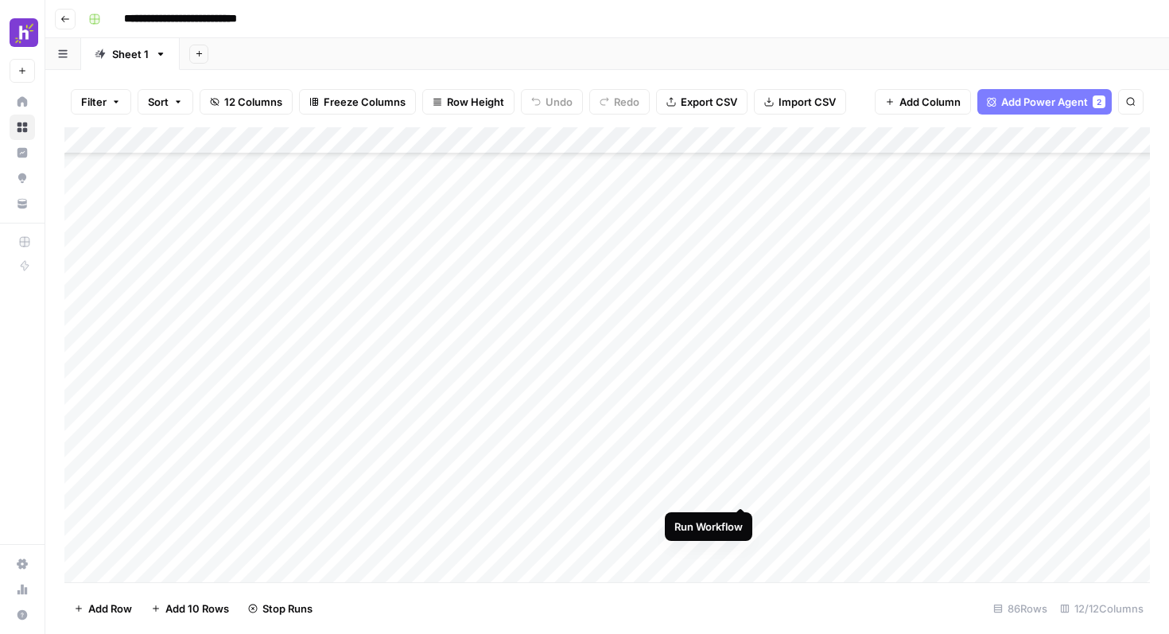
click at [743, 489] on div "Add Column" at bounding box center [606, 354] width 1085 height 455
click at [742, 347] on div "Add Column" at bounding box center [606, 354] width 1085 height 455
click at [742, 372] on div "Add Column" at bounding box center [606, 354] width 1085 height 455
click at [743, 397] on div "Add Column" at bounding box center [606, 354] width 1085 height 455
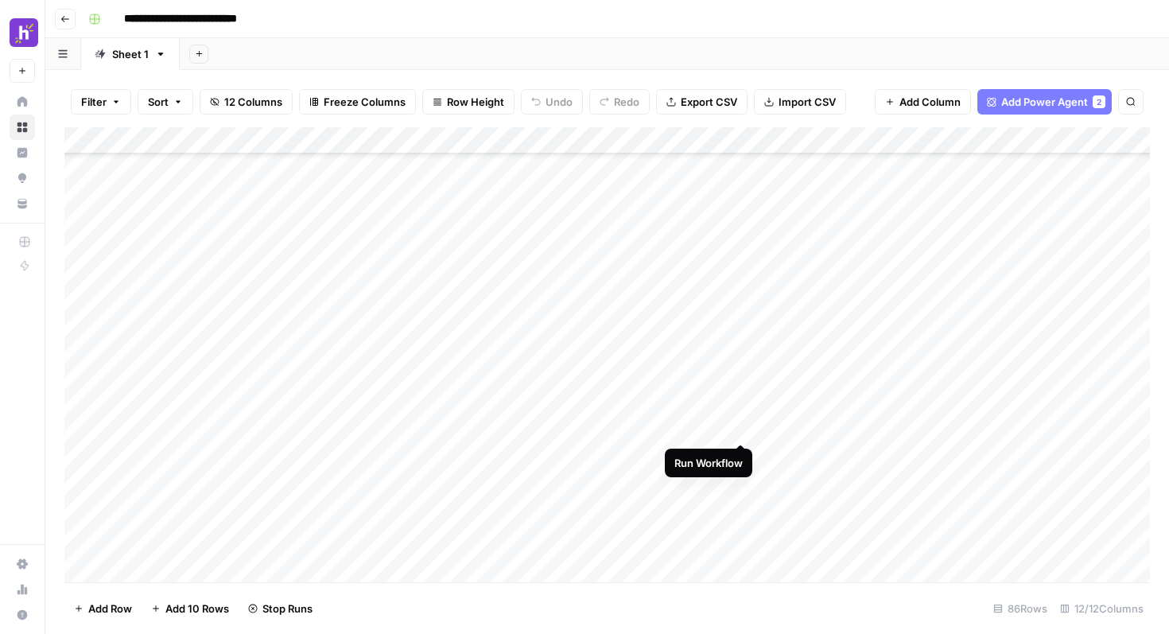
click at [742, 425] on div "Add Column" at bounding box center [606, 354] width 1085 height 455
click at [743, 455] on div "Add Column" at bounding box center [606, 354] width 1085 height 455
click at [743, 480] on div "Add Column" at bounding box center [606, 354] width 1085 height 455
click at [743, 430] on div "Add Column" at bounding box center [606, 354] width 1085 height 455
click at [740, 508] on div "Add Column" at bounding box center [606, 354] width 1085 height 455
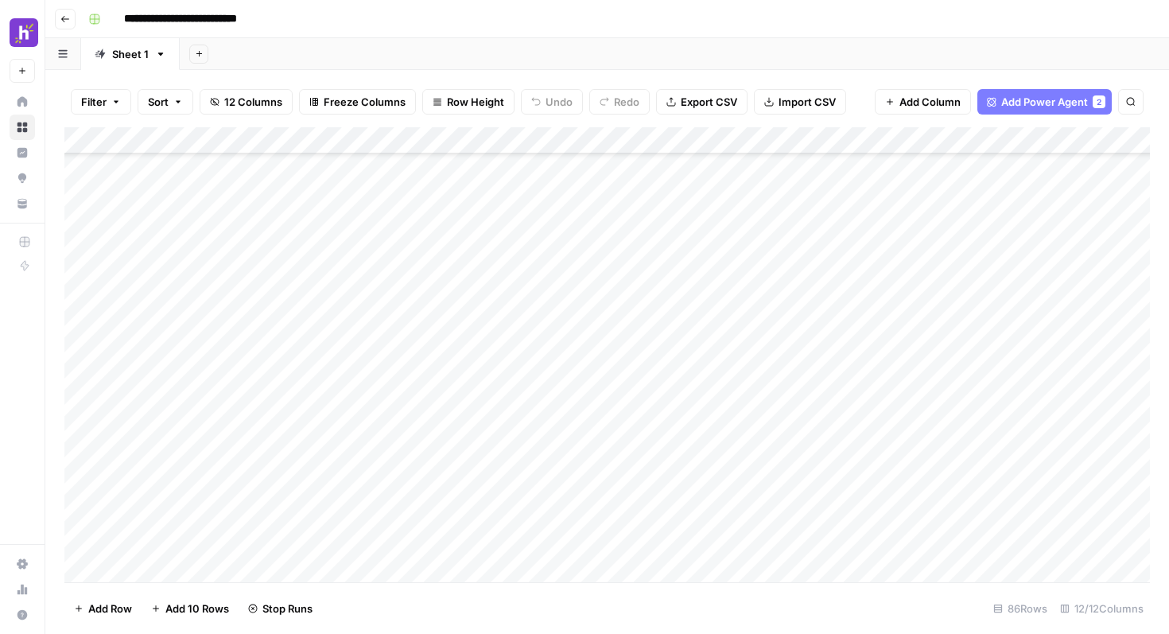
click at [741, 537] on div "Add Column" at bounding box center [606, 354] width 1085 height 455
click at [743, 537] on div "Add Column" at bounding box center [606, 354] width 1085 height 455
click at [741, 242] on div "Add Column" at bounding box center [606, 354] width 1085 height 455
click at [744, 264] on div "Add Column" at bounding box center [606, 354] width 1085 height 455
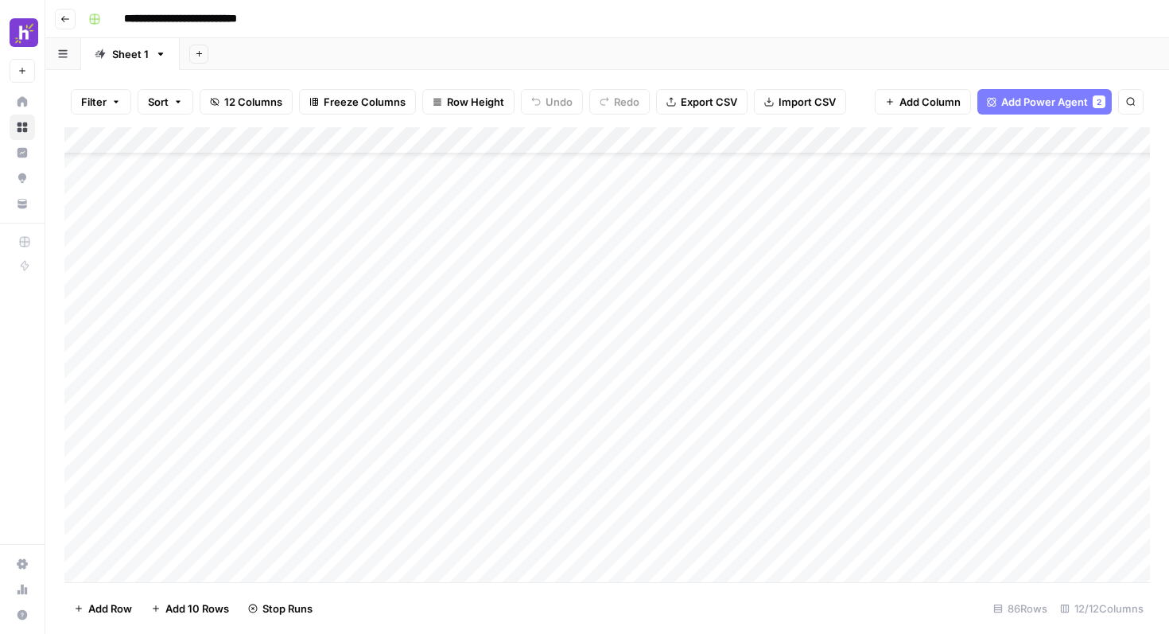
click at [743, 289] on div "Add Column" at bounding box center [606, 354] width 1085 height 455
click at [741, 324] on div "Add Column" at bounding box center [606, 354] width 1085 height 455
click at [740, 348] on div "Add Column" at bounding box center [606, 354] width 1085 height 455
click at [739, 378] on div "Add Column" at bounding box center [606, 354] width 1085 height 455
click at [740, 403] on div "Add Column" at bounding box center [606, 354] width 1085 height 455
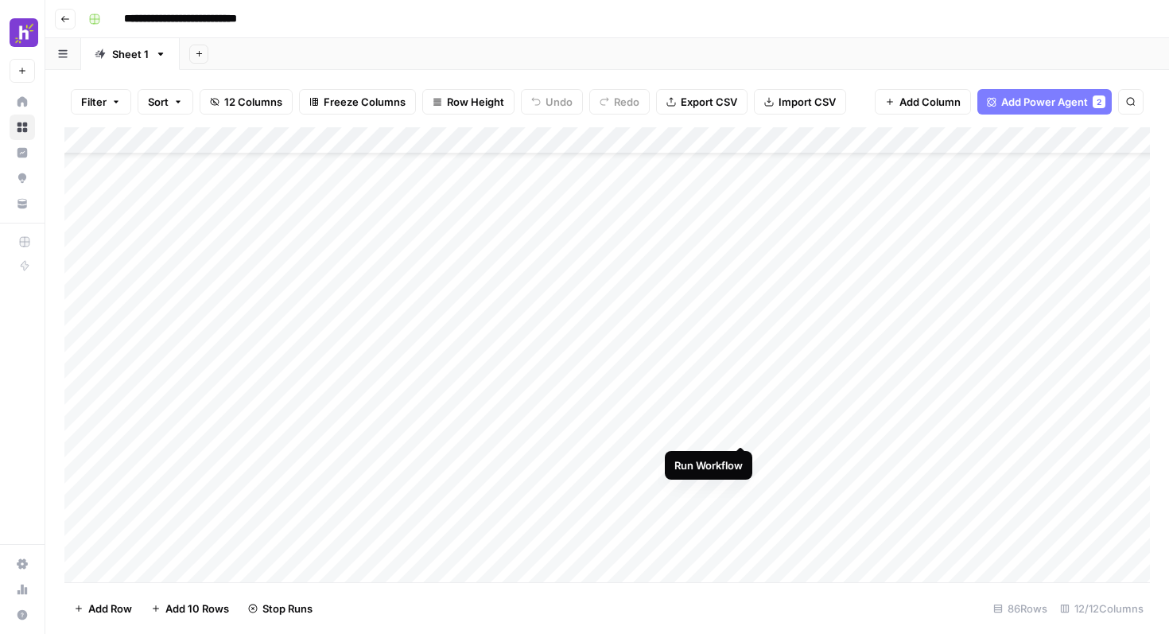
click at [741, 428] on div "Add Column" at bounding box center [606, 354] width 1085 height 455
click at [742, 459] on div "Add Column" at bounding box center [606, 354] width 1085 height 455
click at [736, 323] on div "Add Column" at bounding box center [606, 354] width 1085 height 455
click at [739, 352] on div "Add Column" at bounding box center [606, 354] width 1085 height 455
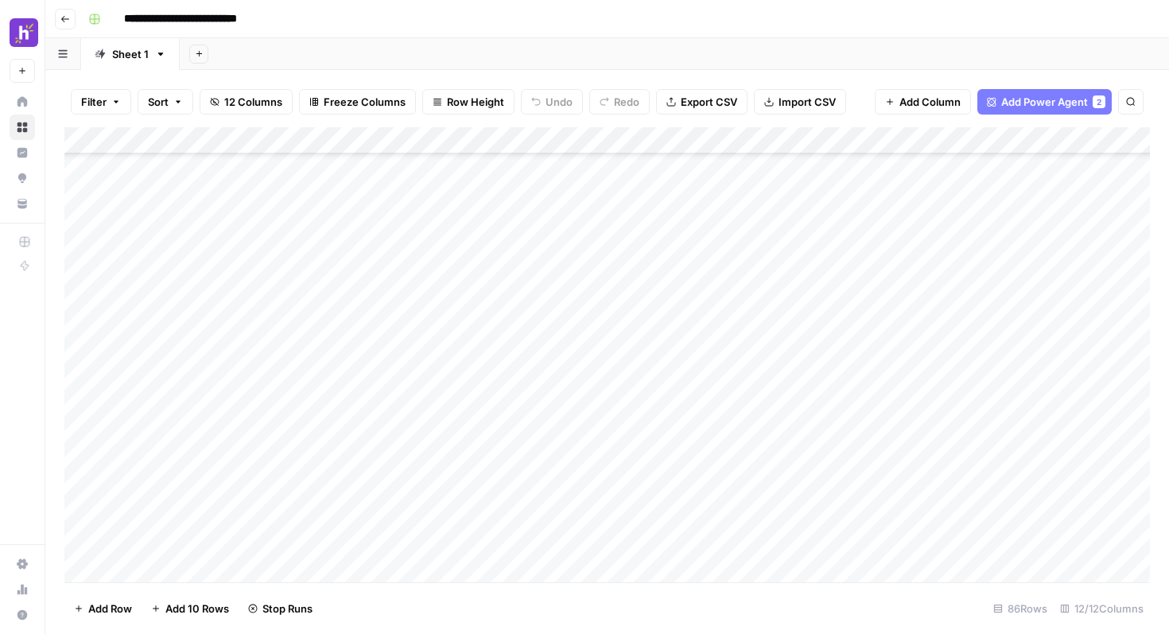
click at [739, 366] on div "Add Column" at bounding box center [606, 354] width 1085 height 455
click at [739, 399] on div "Add Column" at bounding box center [606, 354] width 1085 height 455
click at [744, 333] on div "Add Column" at bounding box center [606, 354] width 1085 height 455
click at [744, 371] on div "Add Column" at bounding box center [606, 354] width 1085 height 455
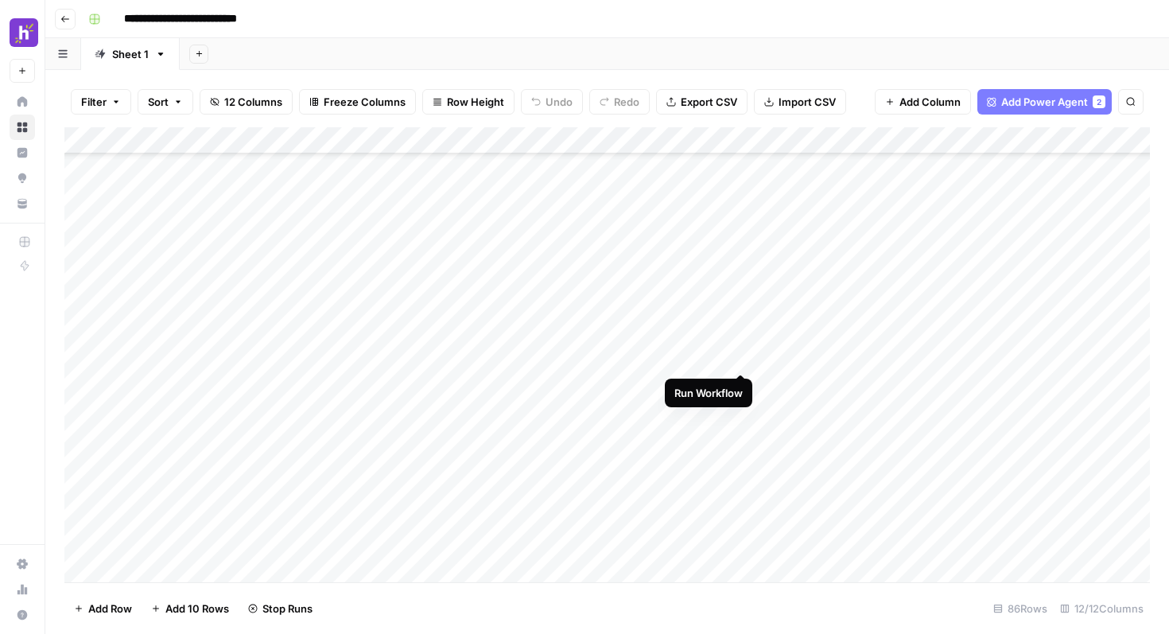
click at [744, 360] on div "Add Column" at bounding box center [606, 354] width 1085 height 455
click at [743, 391] on div "Add Column" at bounding box center [606, 354] width 1085 height 455
click at [742, 408] on div "Add Column" at bounding box center [606, 354] width 1085 height 455
click at [739, 439] on div "Add Column" at bounding box center [606, 354] width 1085 height 455
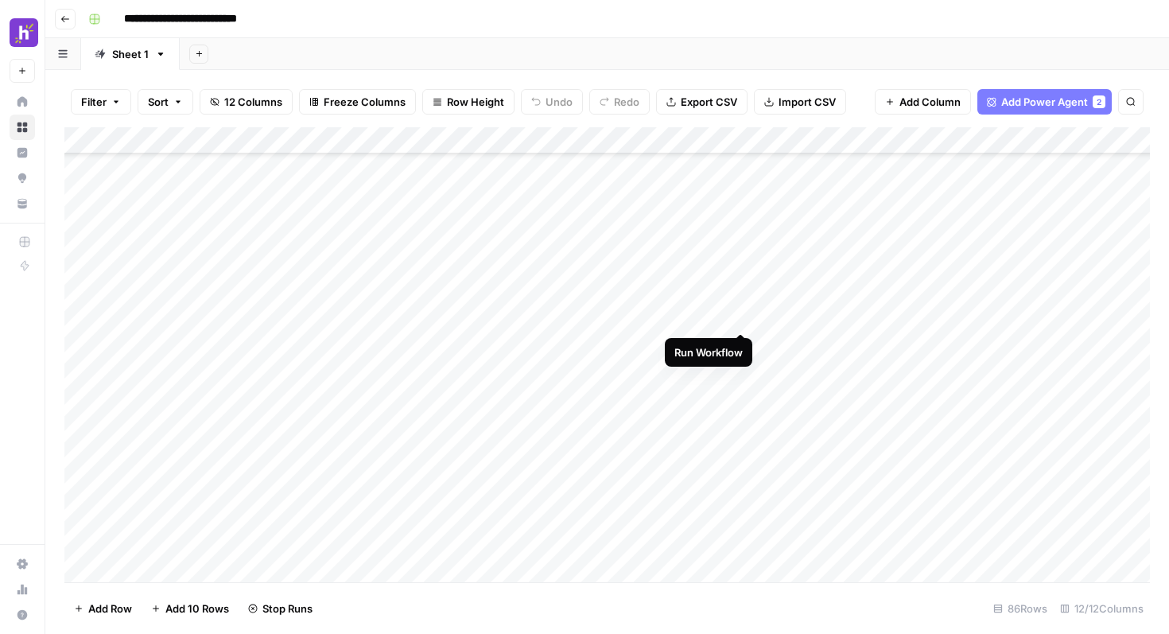
click at [746, 316] on div "Add Column" at bounding box center [606, 354] width 1085 height 455
click at [742, 339] on div "Add Column" at bounding box center [606, 354] width 1085 height 455
click at [743, 370] on div "Add Column" at bounding box center [606, 354] width 1085 height 455
click at [743, 400] on div "Add Column" at bounding box center [606, 354] width 1085 height 455
click at [742, 432] on div "Add Column" at bounding box center [606, 354] width 1085 height 455
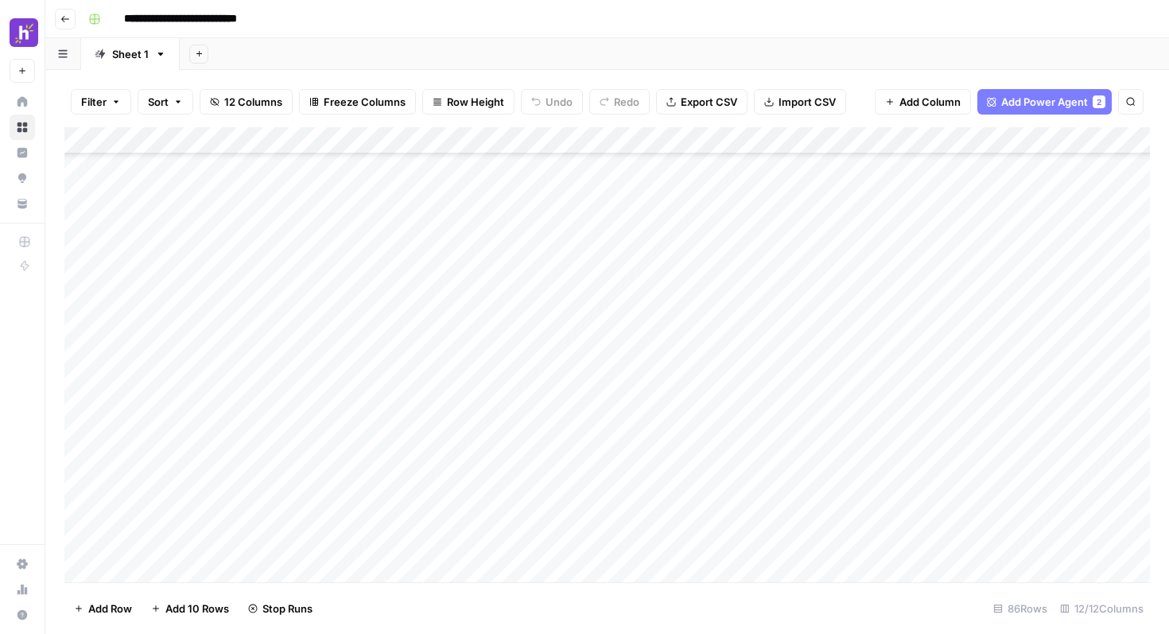
click at [742, 454] on div "Add Column" at bounding box center [606, 354] width 1085 height 455
click at [740, 485] on div "Add Column" at bounding box center [606, 354] width 1085 height 455
click at [743, 500] on div "Add Column" at bounding box center [606, 354] width 1085 height 455
click at [747, 449] on div "Add Column" at bounding box center [606, 354] width 1085 height 455
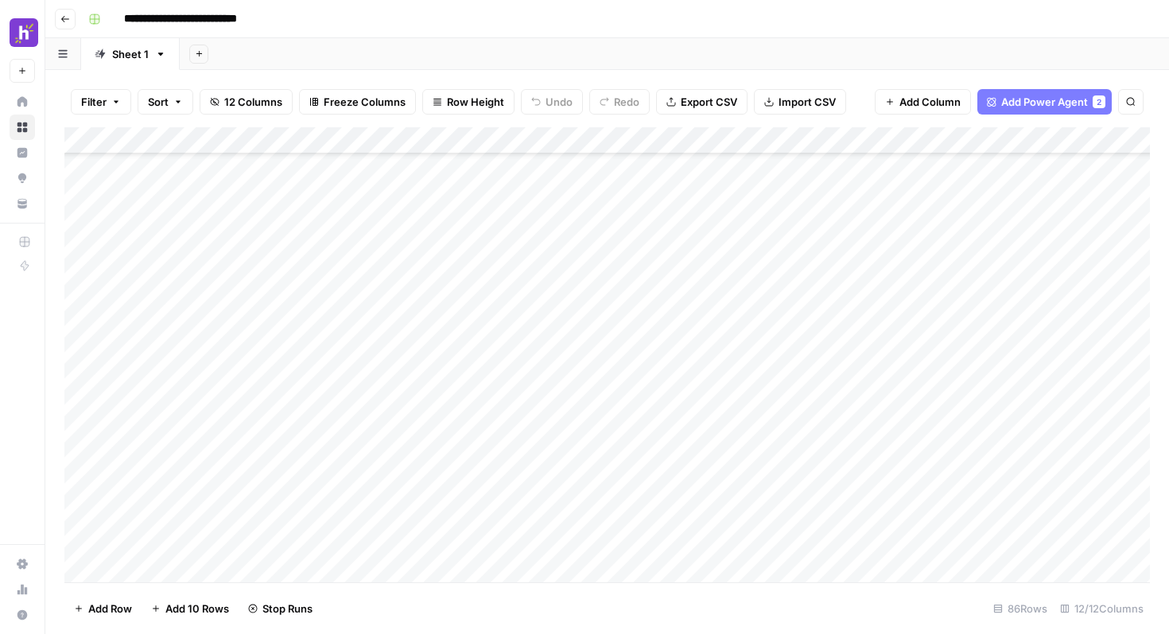
scroll to position [0, 0]
